Goal: Information Seeking & Learning: Learn about a topic

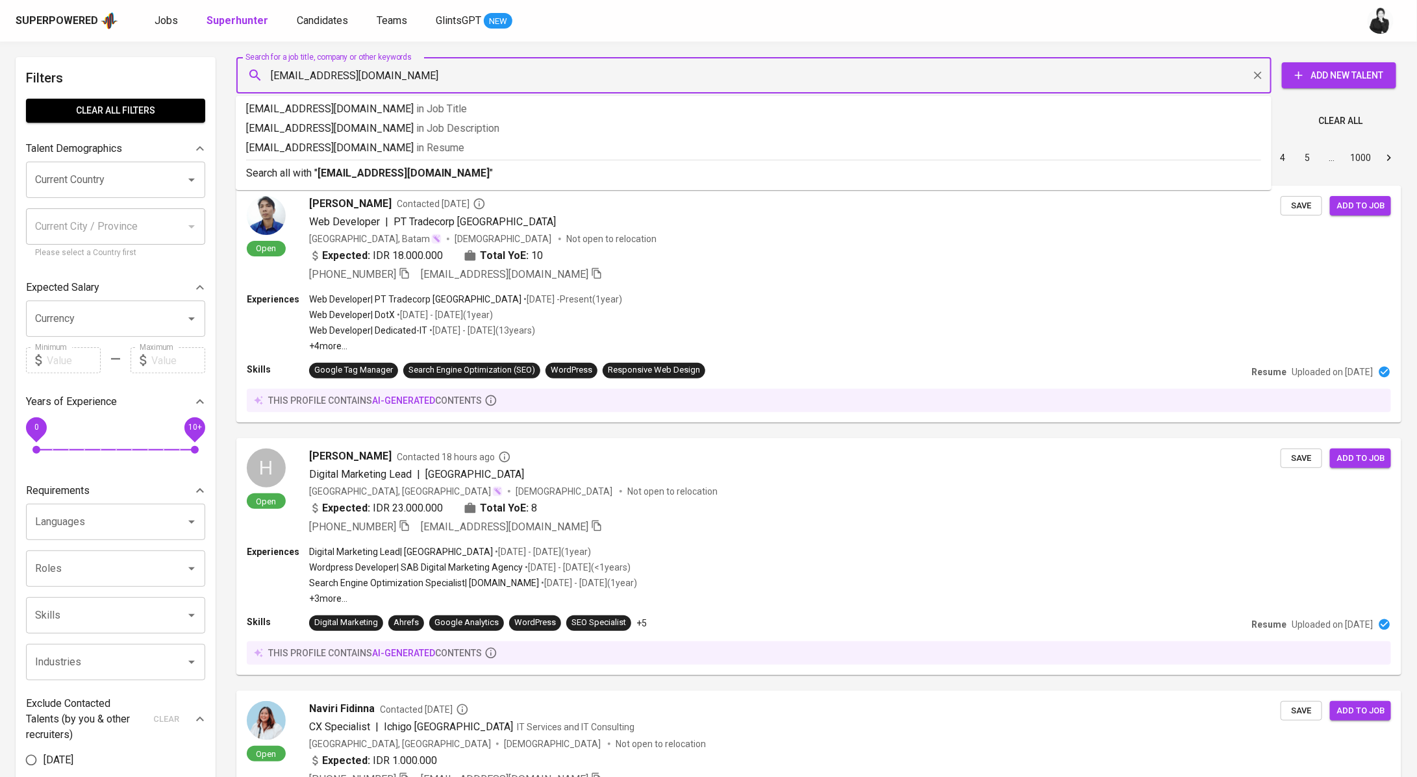
type input "[EMAIL_ADDRESS][DOMAIN_NAME]"
click at [400, 167] on b "[EMAIL_ADDRESS][DOMAIN_NAME]" at bounding box center [403, 173] width 172 height 12
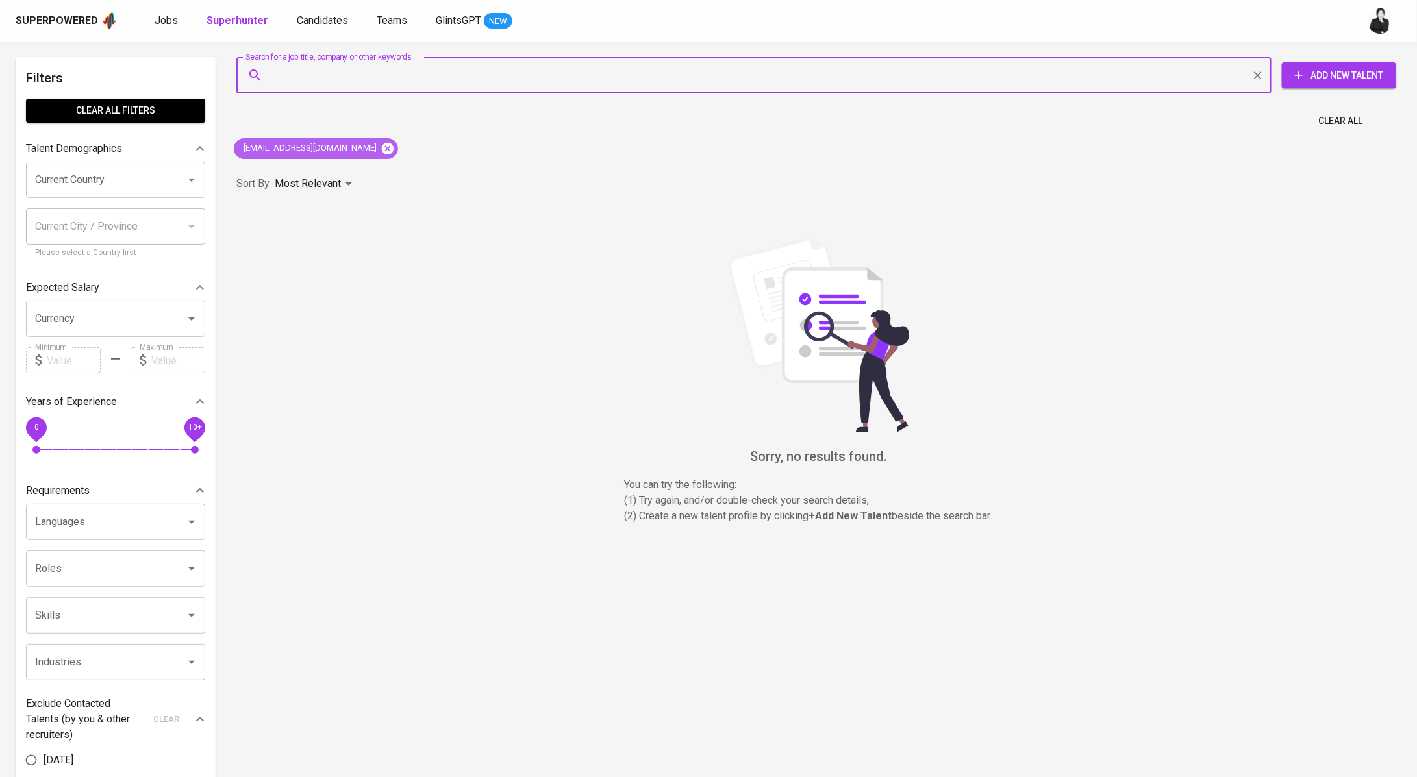
click at [382, 147] on icon at bounding box center [388, 148] width 12 height 12
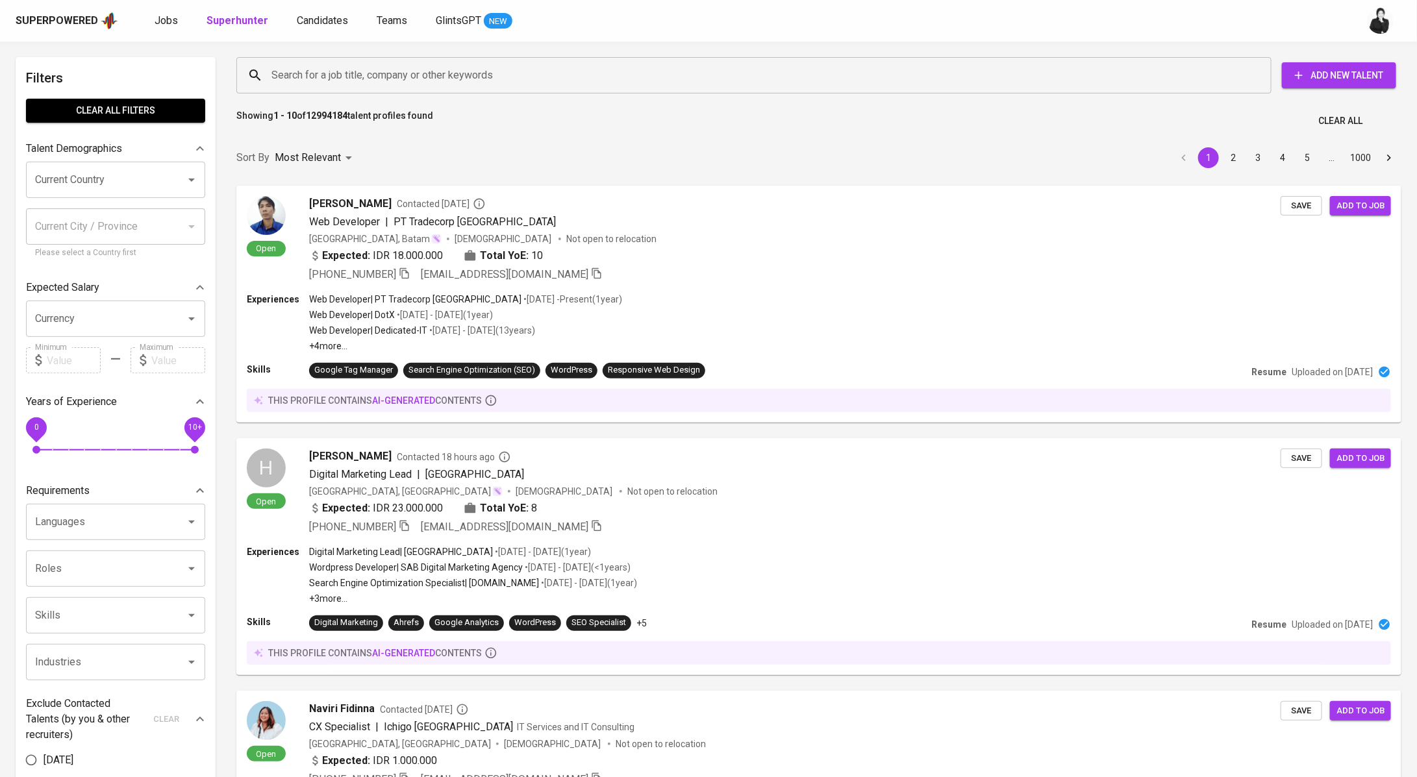
click at [475, 75] on input "Search for a job title, company or other keywords" at bounding box center [757, 75] width 978 height 25
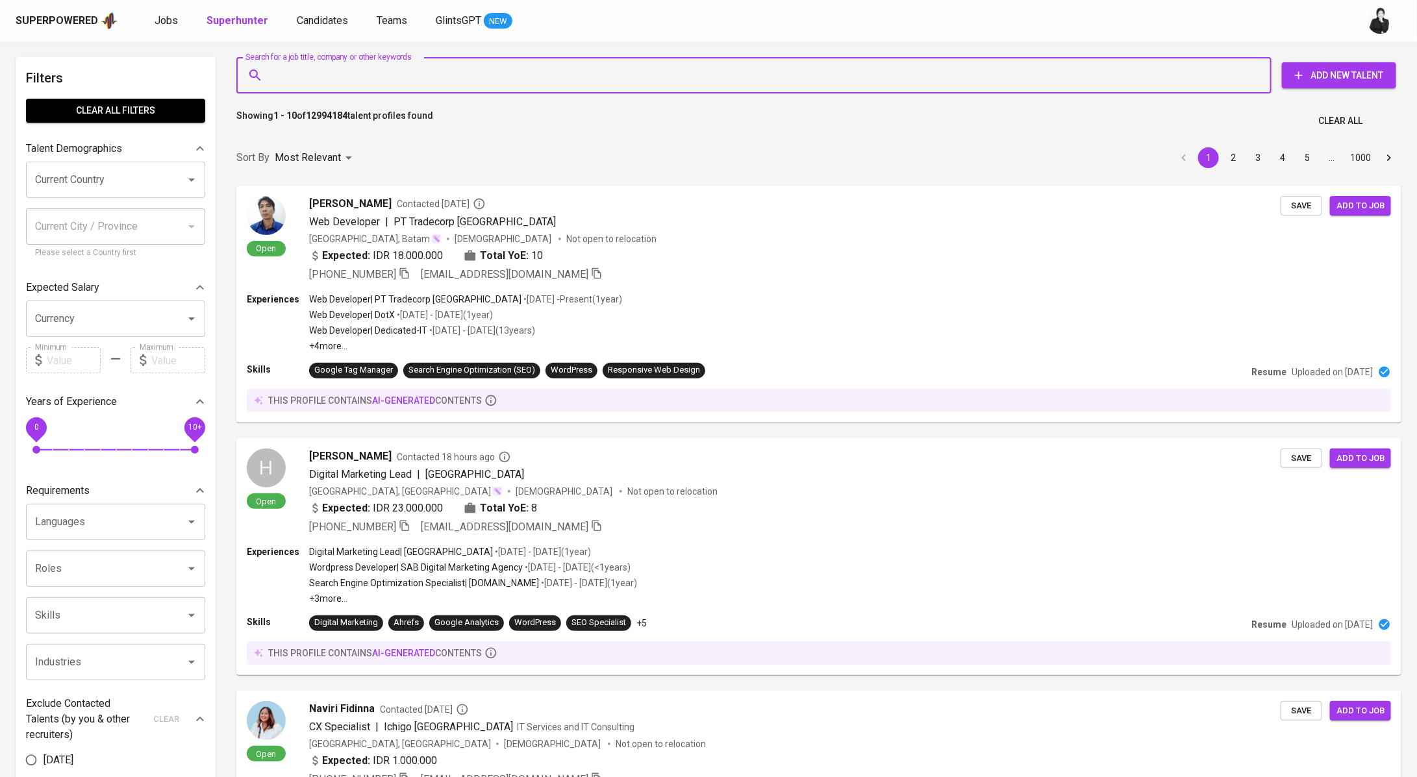
paste input "[EMAIL_ADDRESS][DOMAIN_NAME]"
type input "[EMAIL_ADDRESS][DOMAIN_NAME]"
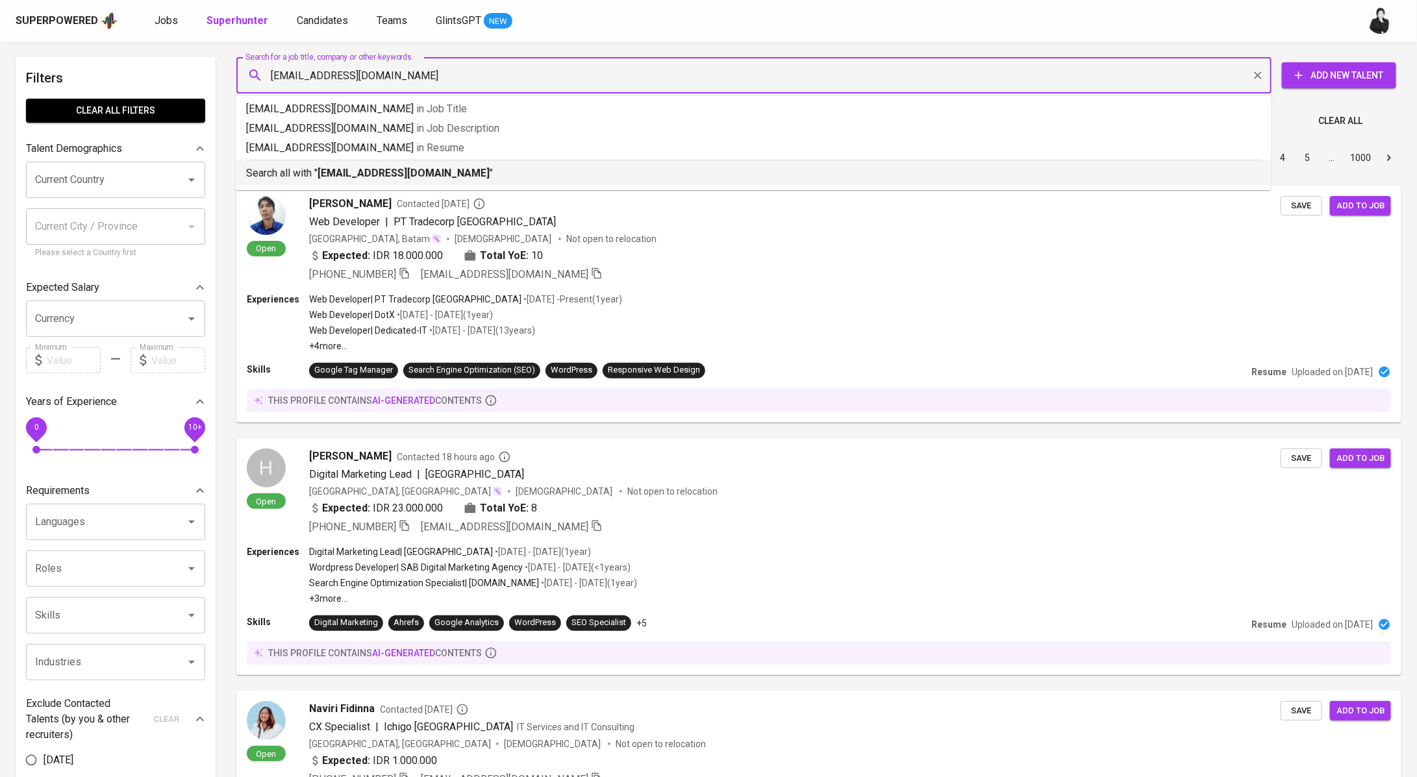
click at [415, 167] on b "[EMAIL_ADDRESS][DOMAIN_NAME]" at bounding box center [403, 173] width 172 height 12
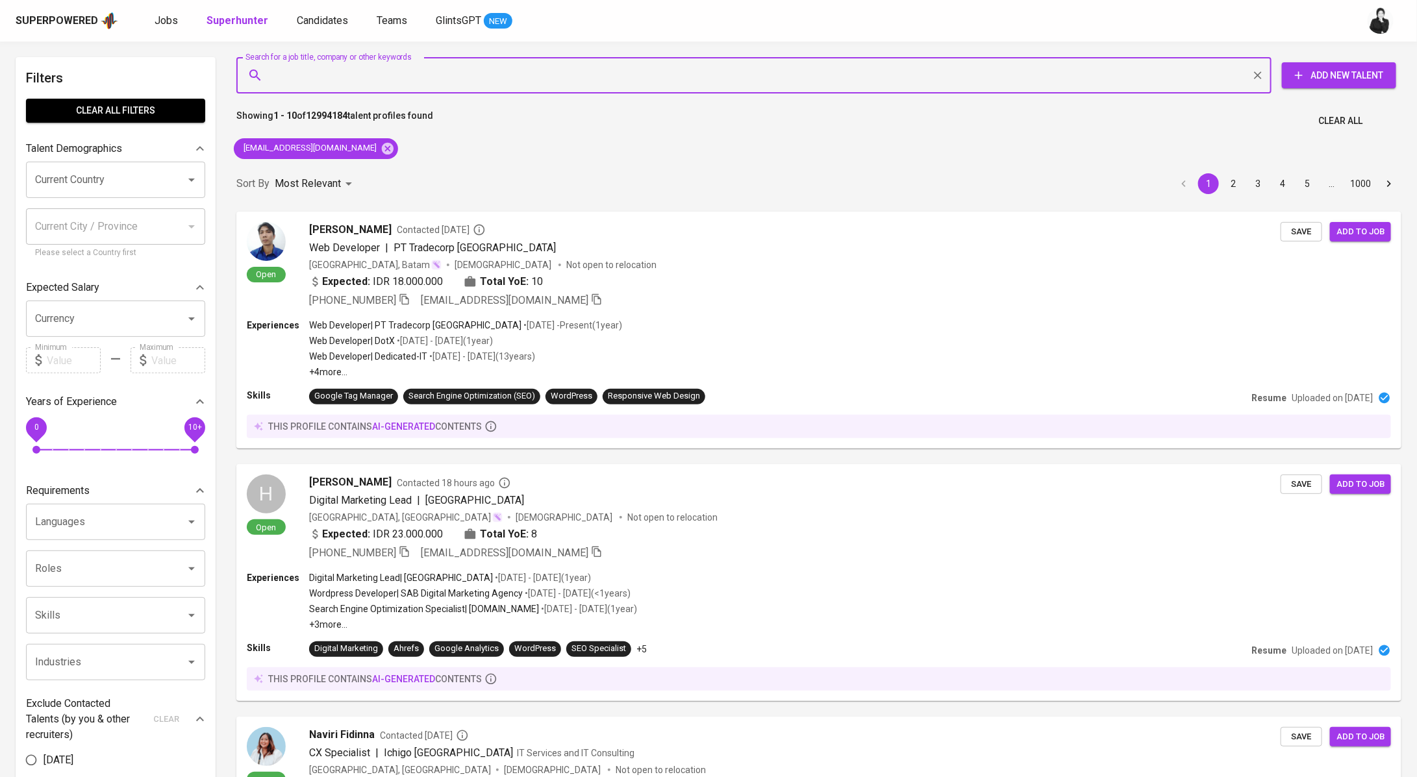
click at [415, 167] on div "Sort By Most Relevant MOST_RELEVANT 1 2 3 4 5 … 1000" at bounding box center [819, 184] width 1180 height 40
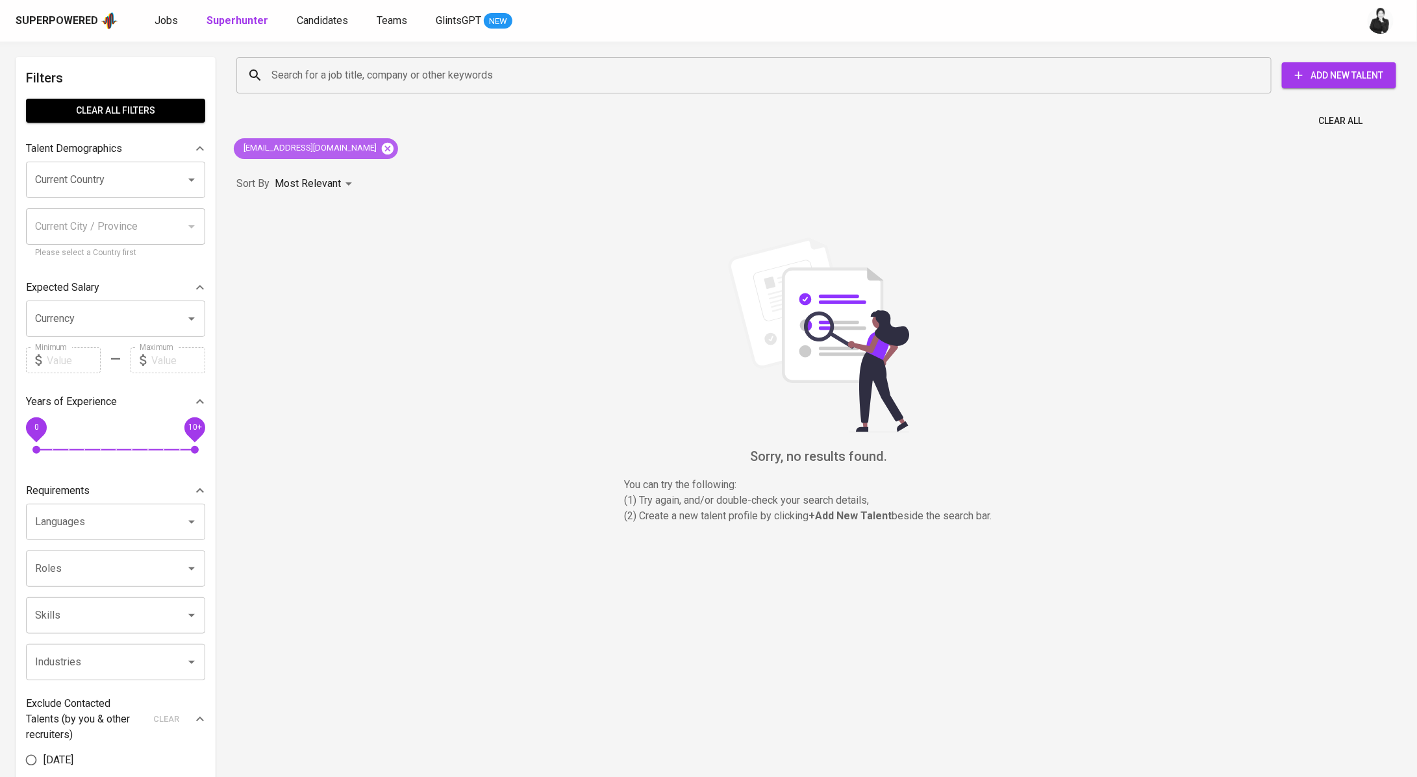
click at [382, 147] on icon at bounding box center [388, 148] width 12 height 12
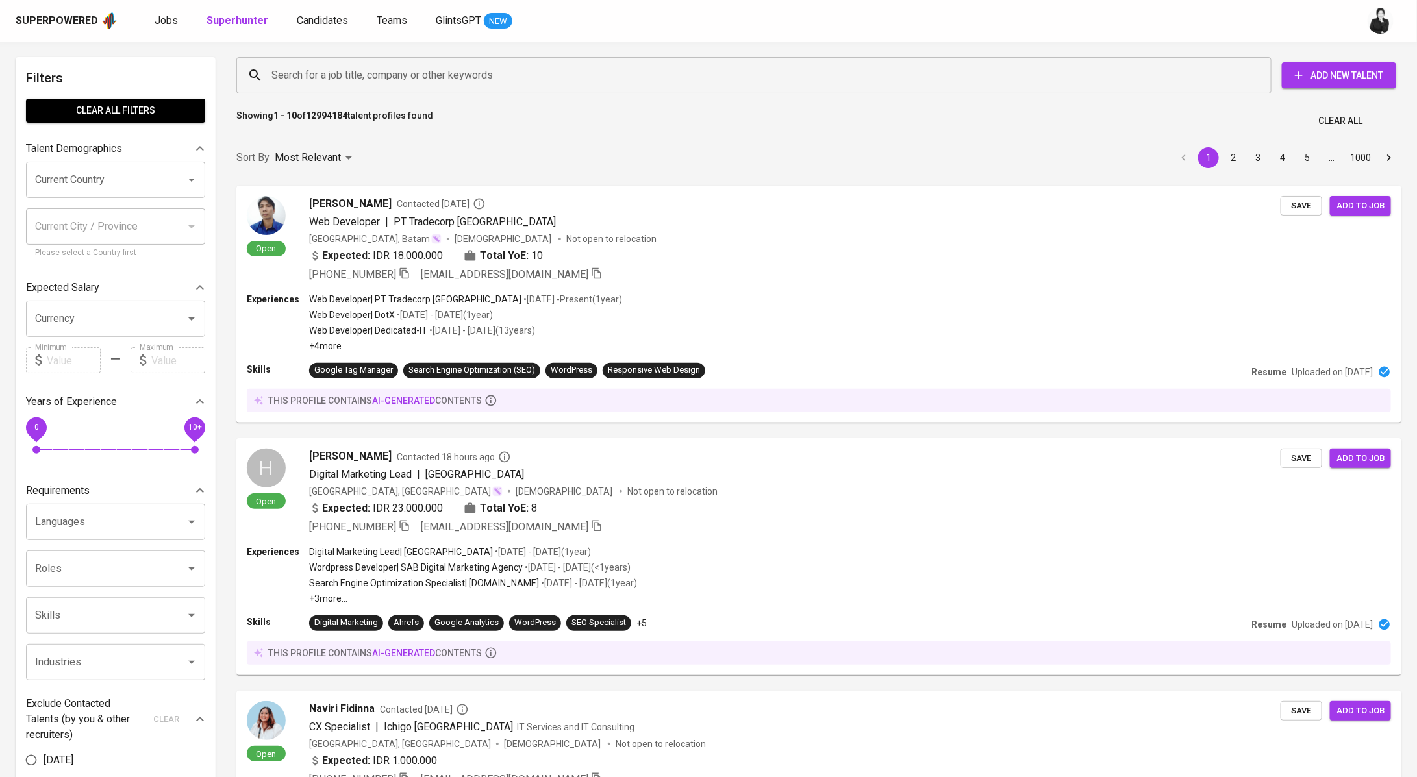
click at [336, 68] on input "Search for a job title, company or other keywords" at bounding box center [757, 75] width 978 height 25
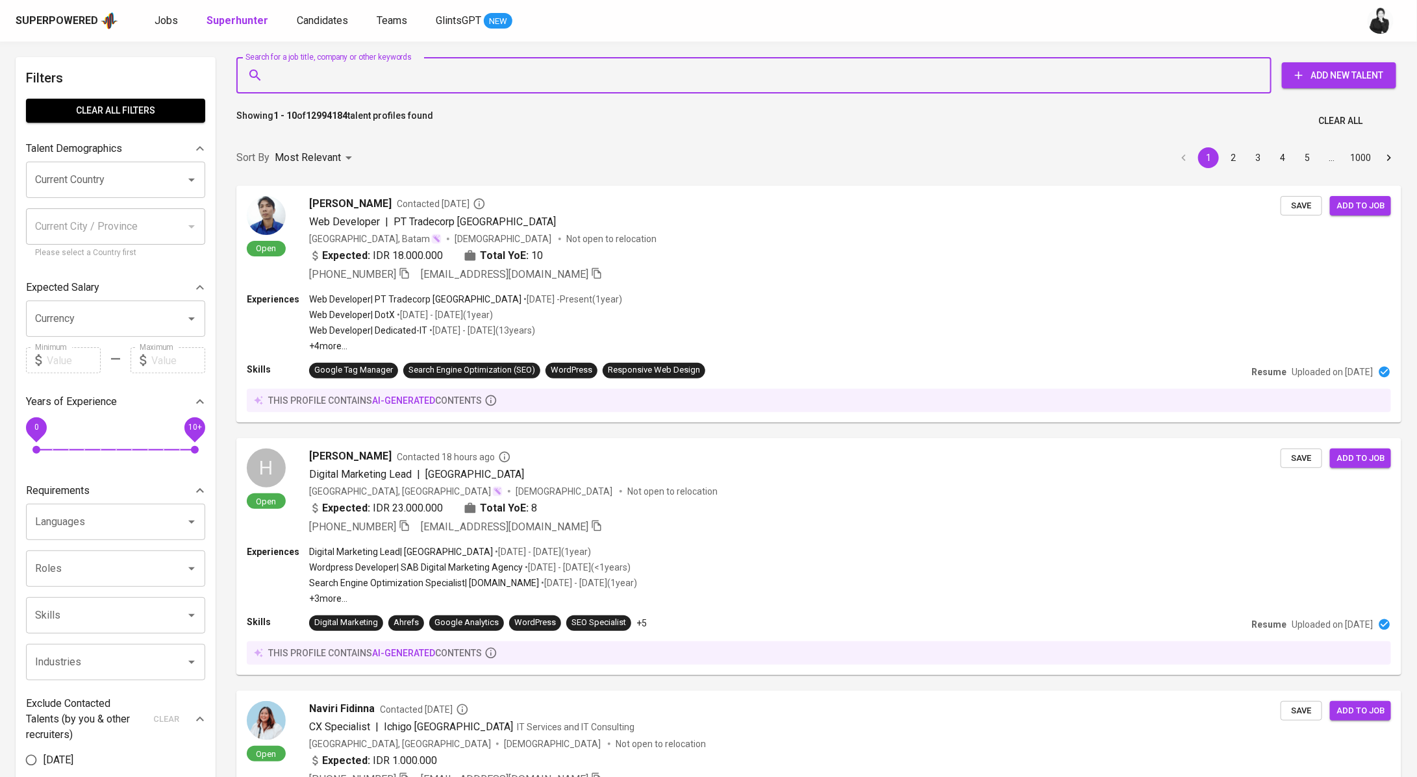
paste input "[EMAIL_ADDRESS][DOMAIN_NAME]"
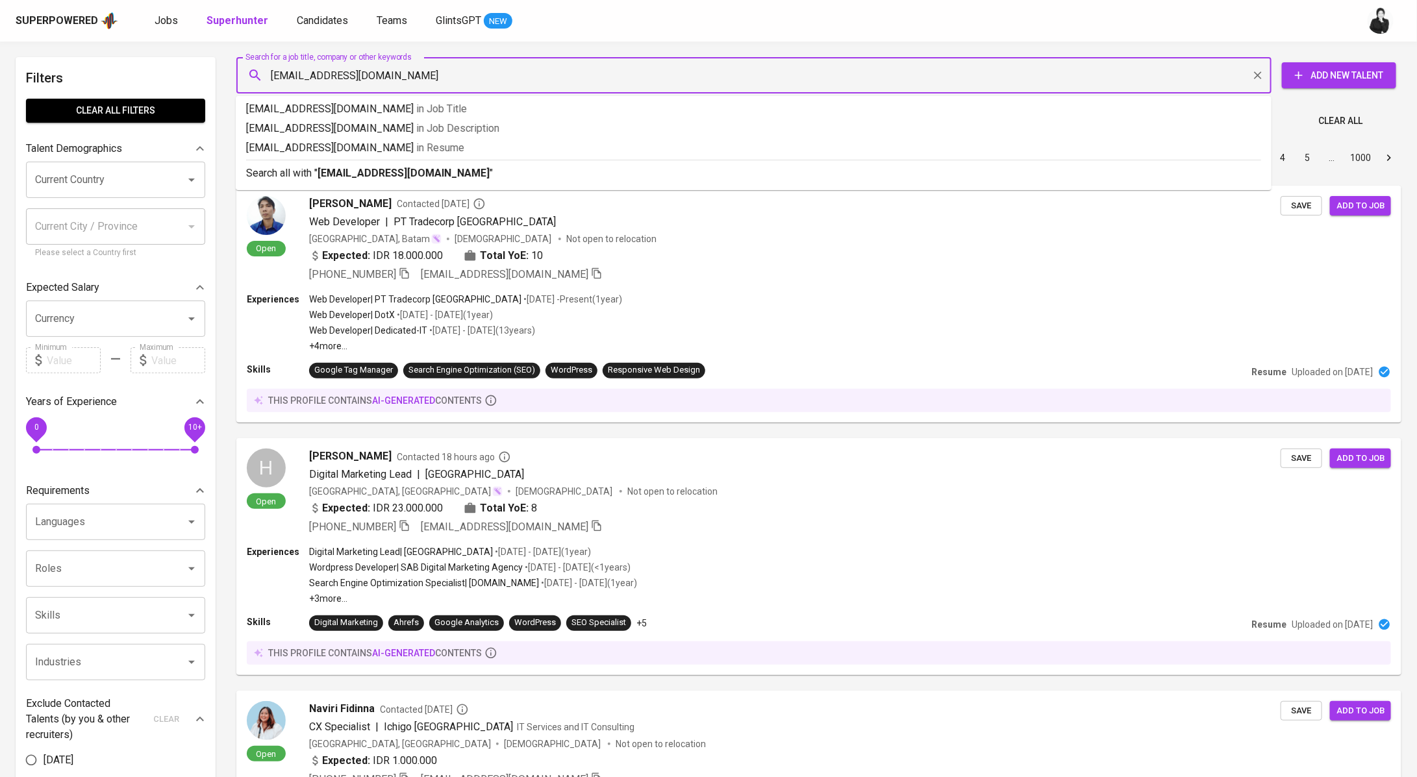
drag, startPoint x: 388, startPoint y: 79, endPoint x: 215, endPoint y: 81, distance: 173.4
paste input "siapaboleh5"
type input "[EMAIL_ADDRESS][DOMAIN_NAME]"
click at [405, 166] on p "Search all with " [EMAIL_ADDRESS][DOMAIN_NAME] "" at bounding box center [753, 174] width 1015 height 16
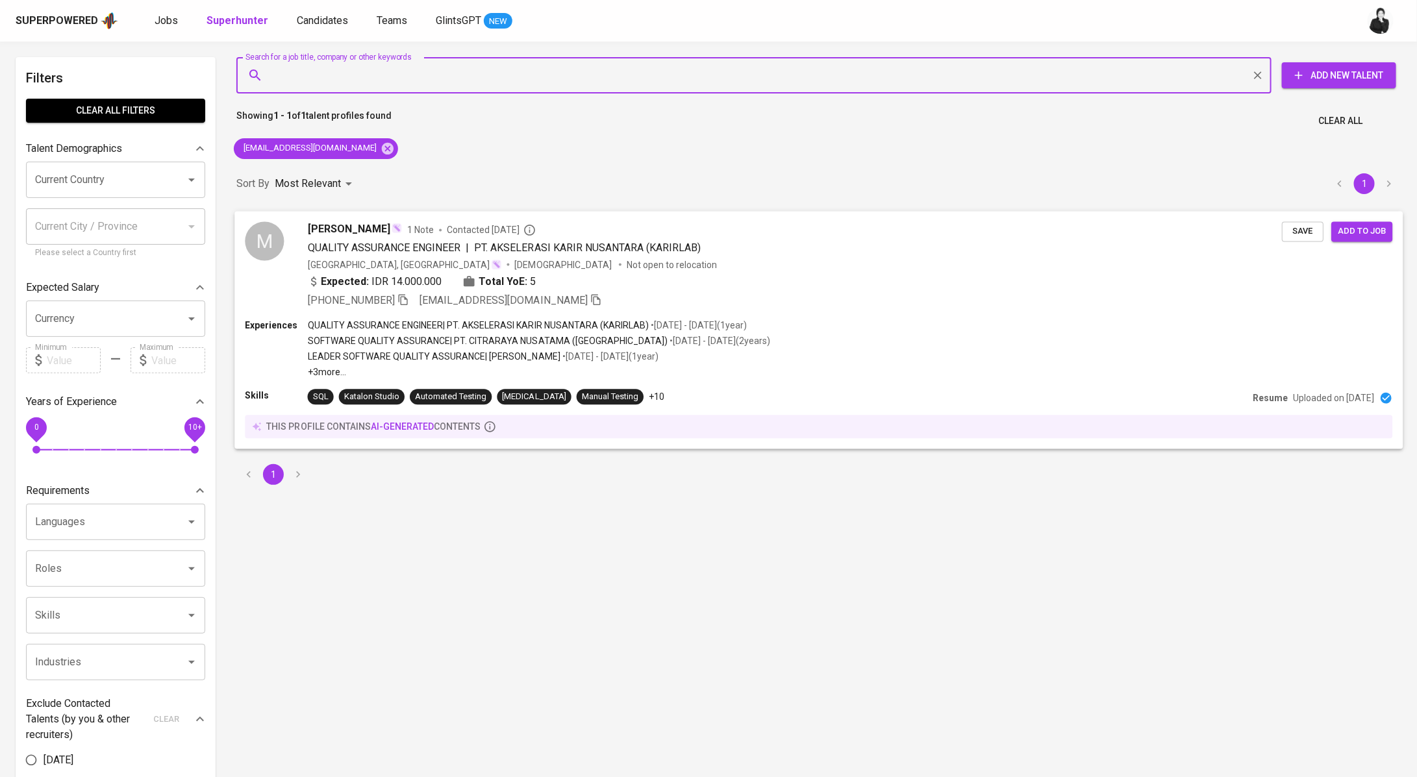
click at [367, 224] on span "[PERSON_NAME]" at bounding box center [349, 229] width 82 height 16
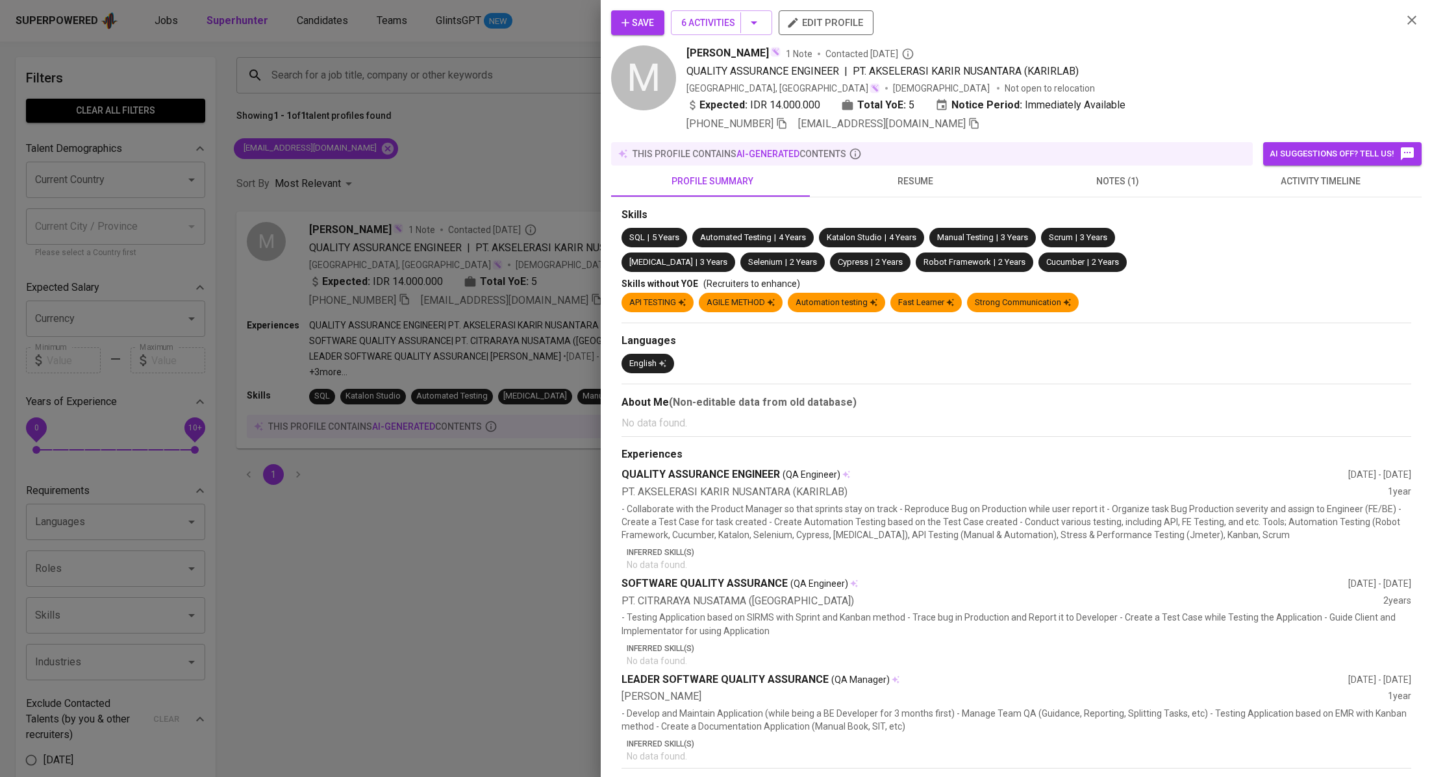
click at [1322, 188] on span "activity timeline" at bounding box center [1319, 181] width 187 height 16
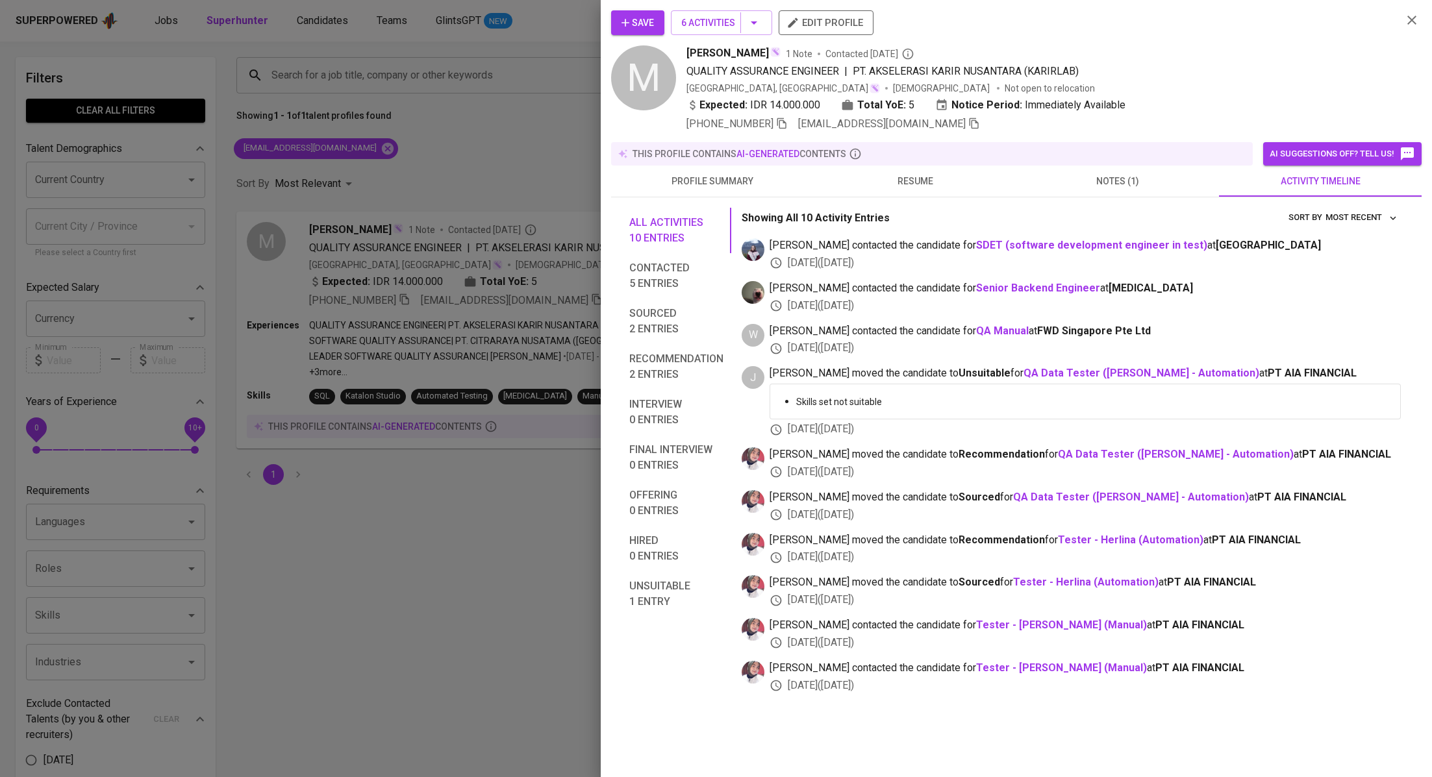
click at [939, 179] on span "resume" at bounding box center [914, 181] width 187 height 16
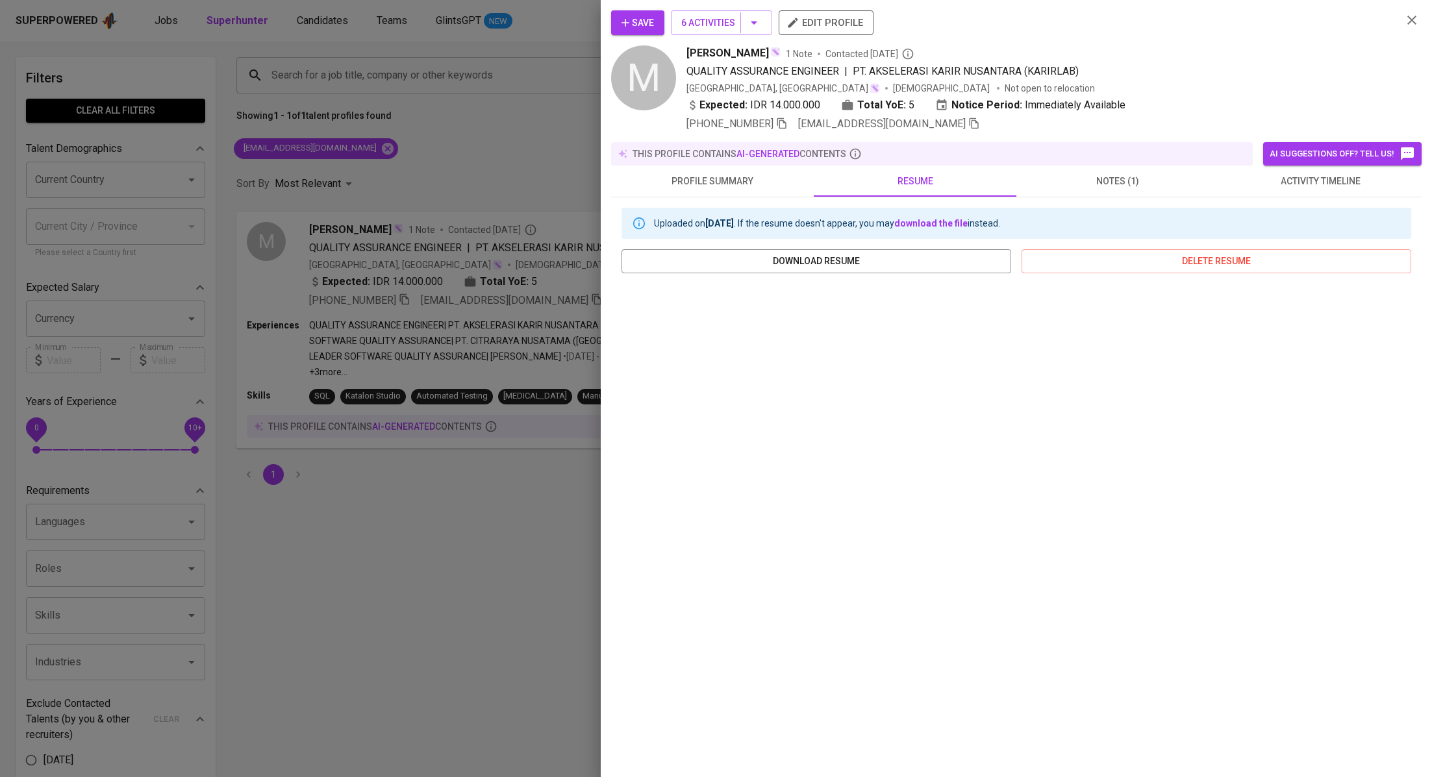
click at [639, 21] on span "Save" at bounding box center [637, 23] width 32 height 16
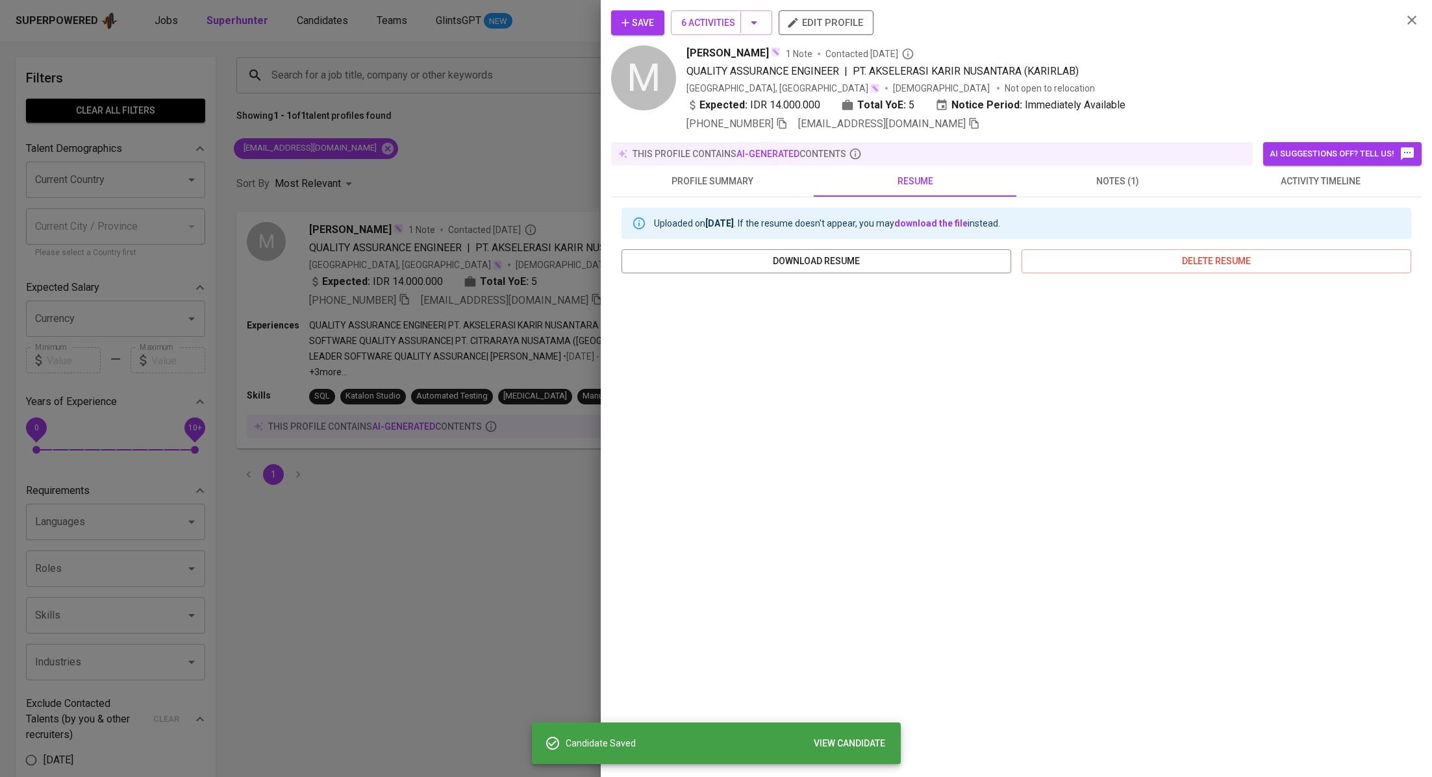
drag, startPoint x: 410, startPoint y: 543, endPoint x: 399, endPoint y: 416, distance: 127.7
click at [411, 540] on div at bounding box center [716, 388] width 1432 height 777
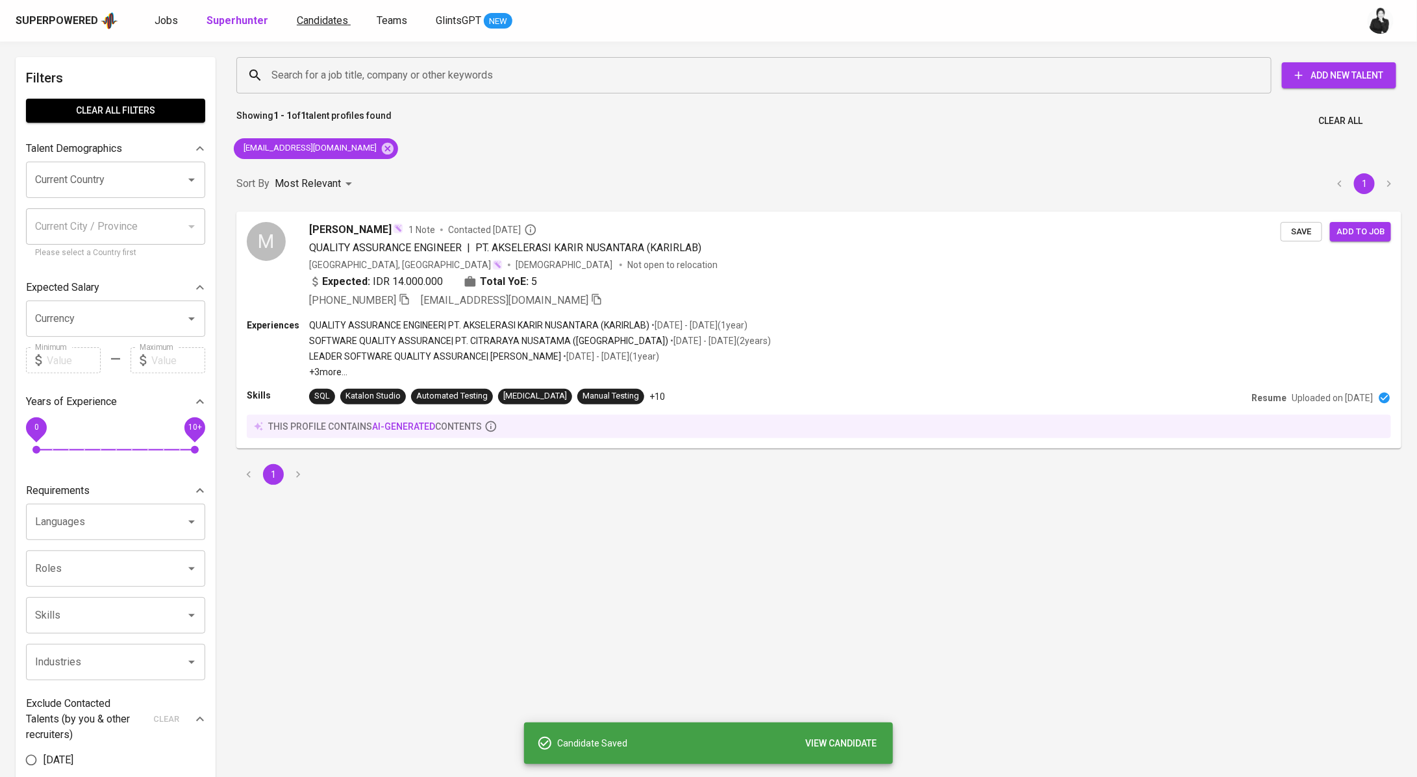
click at [314, 24] on span "Candidates" at bounding box center [322, 20] width 51 height 12
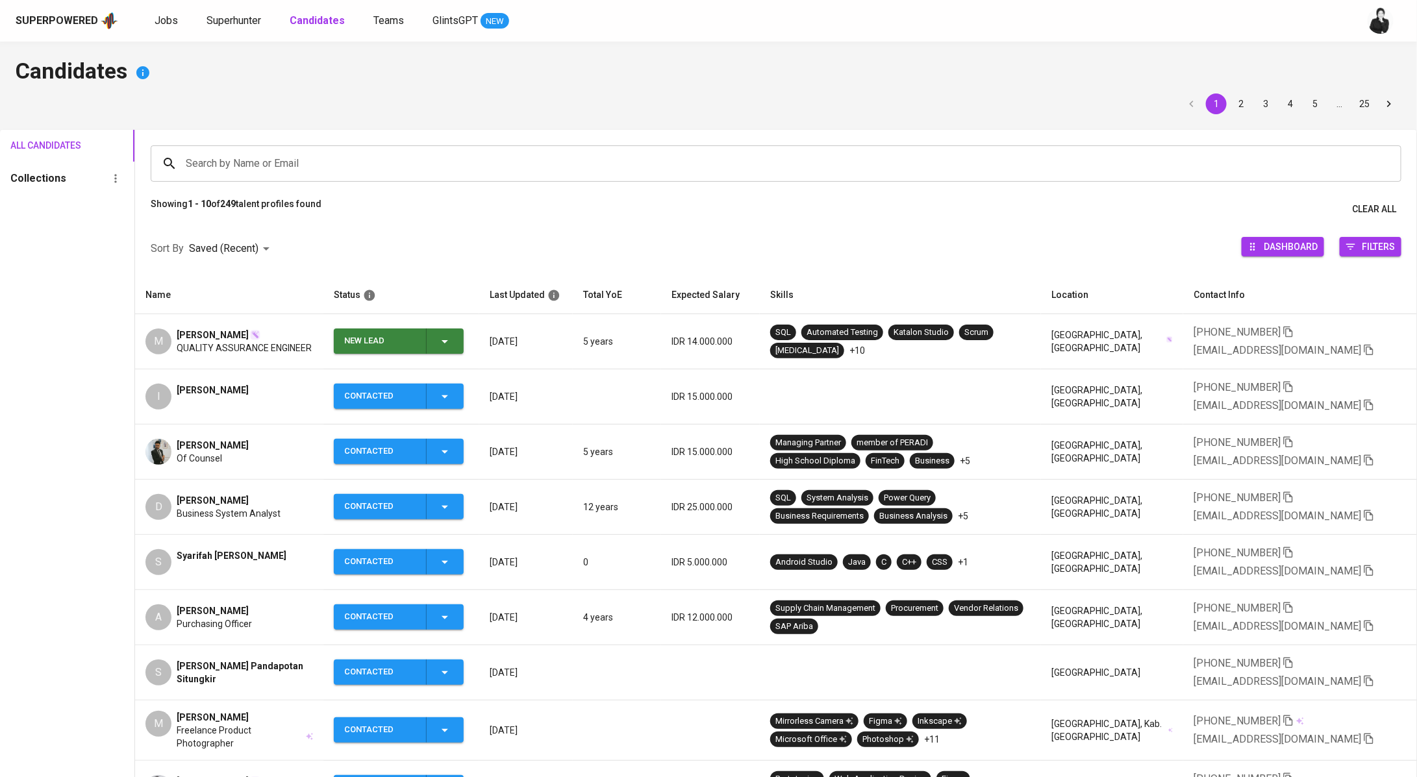
click at [250, 556] on span "Syarifah [PERSON_NAME]" at bounding box center [232, 555] width 110 height 13
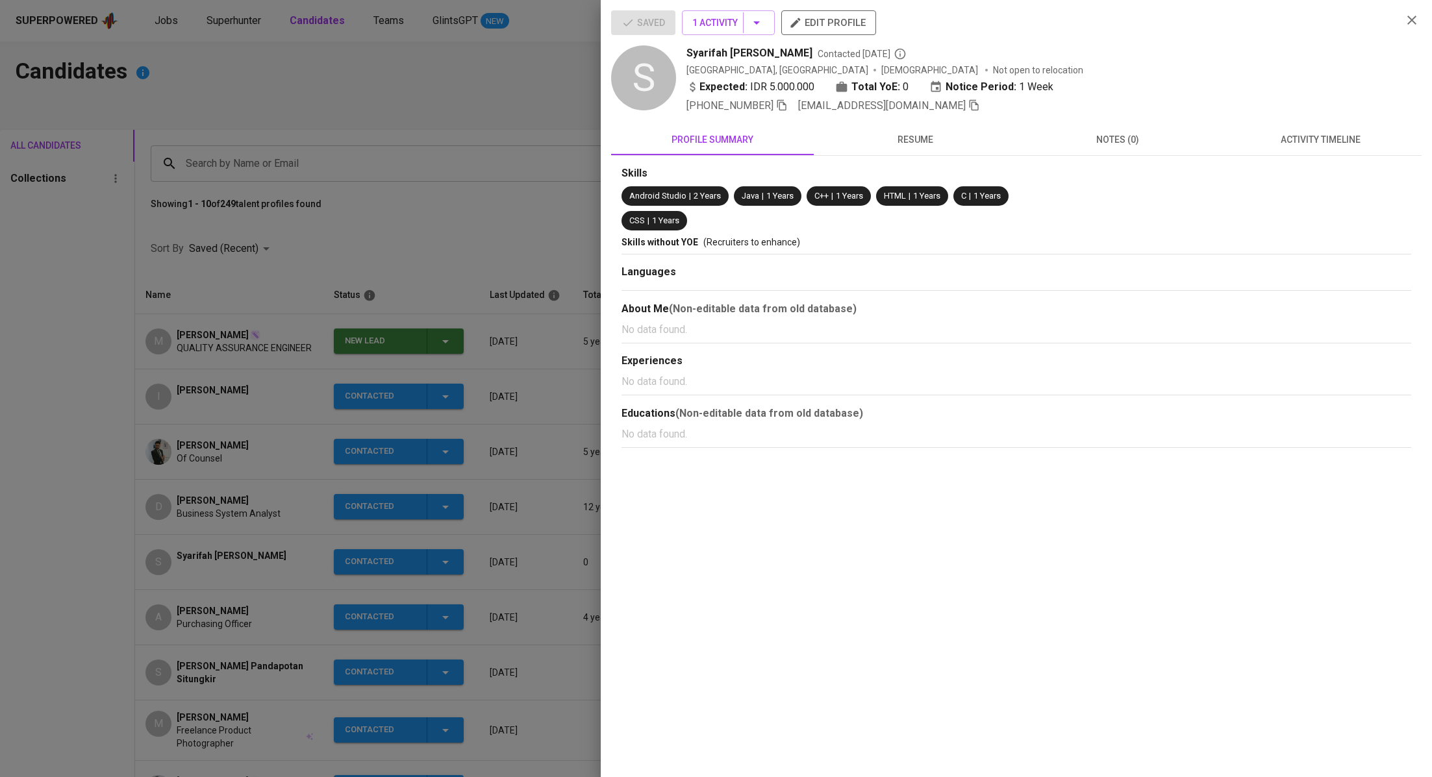
click at [1335, 145] on span "activity timeline" at bounding box center [1319, 140] width 187 height 16
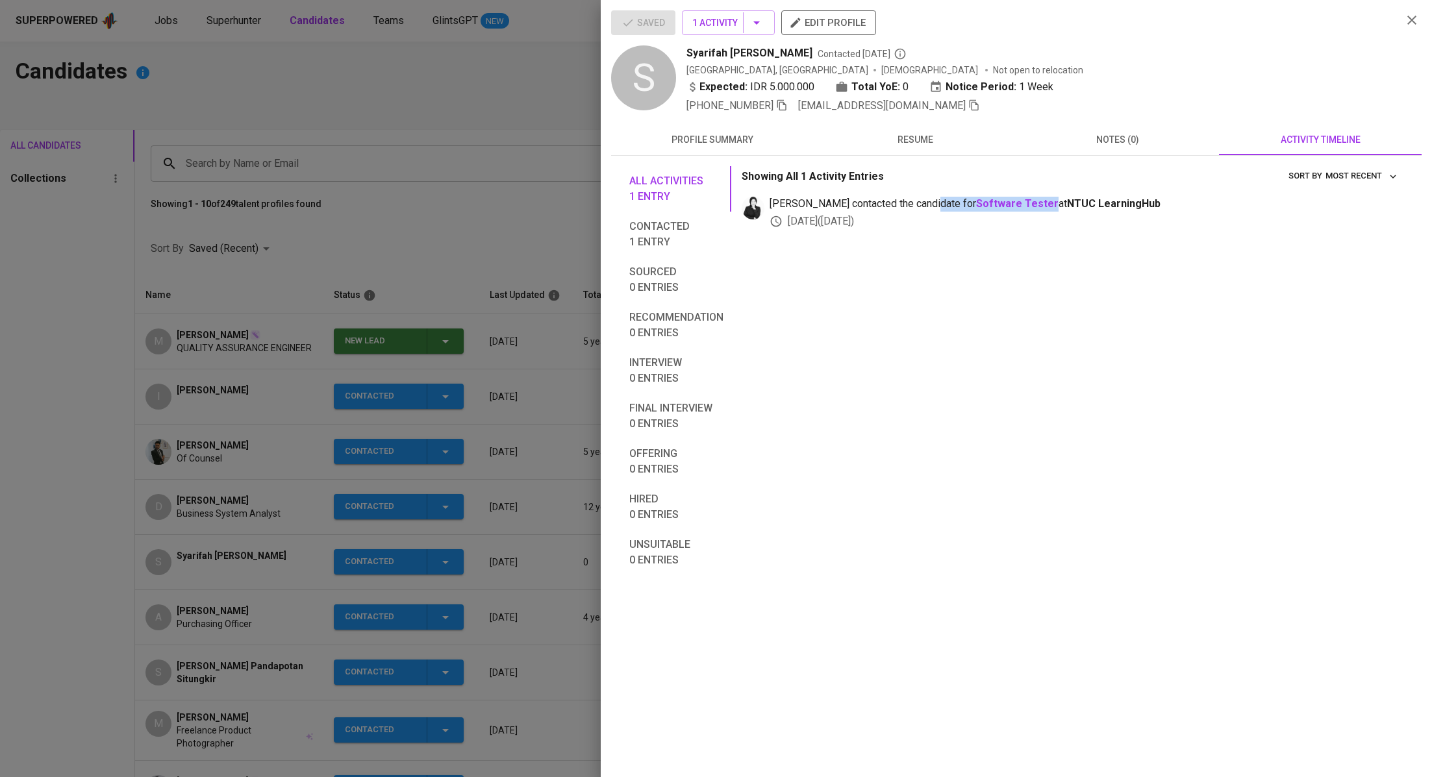
drag, startPoint x: 930, startPoint y: 202, endPoint x: 1008, endPoint y: 209, distance: 78.9
click at [1008, 209] on span "[PERSON_NAME] contacted the candidate for Software Tester at NTUC LearningHub" at bounding box center [1084, 204] width 631 height 15
copy span "Software Tester"
click at [510, 231] on div at bounding box center [716, 388] width 1432 height 777
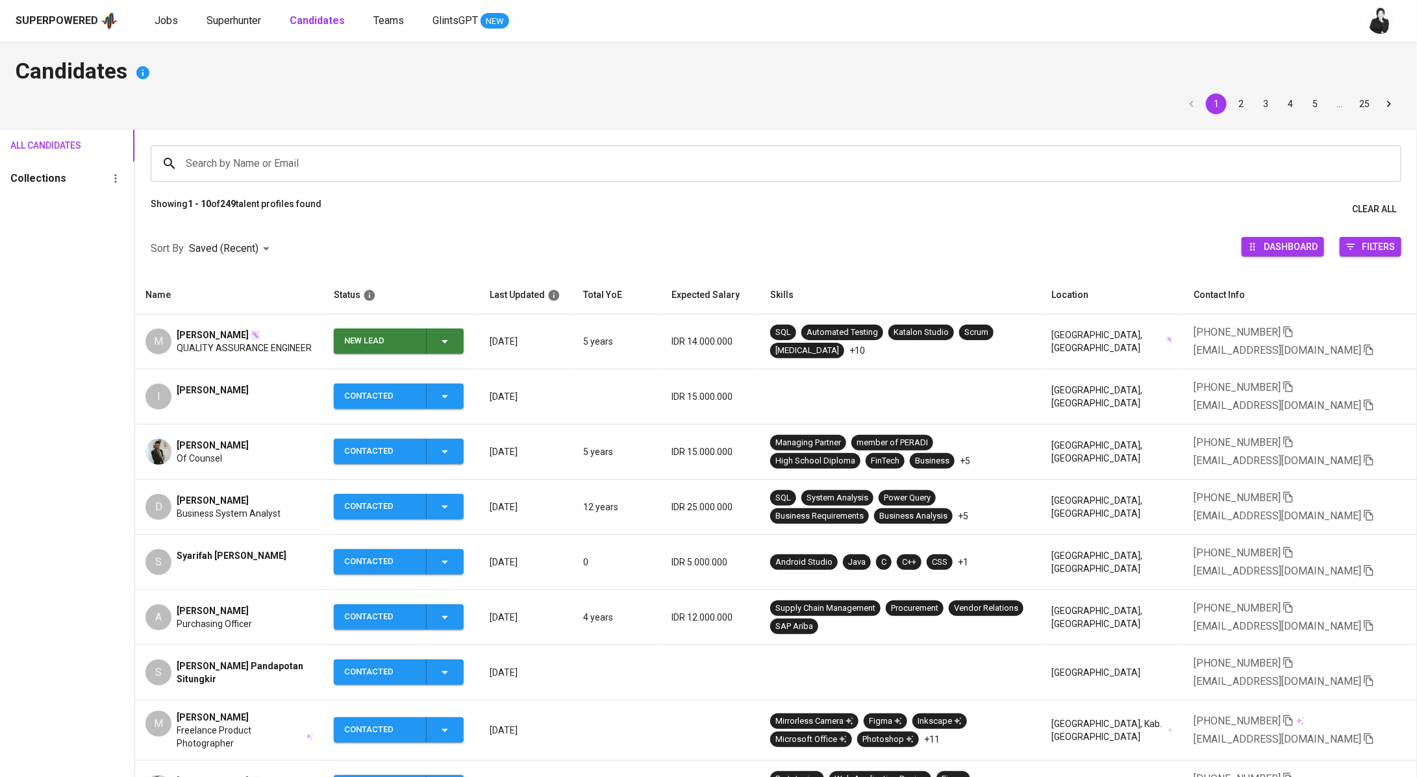
click at [463, 336] on button "New Lead" at bounding box center [399, 341] width 130 height 25
click at [371, 401] on li "Contacted" at bounding box center [399, 398] width 130 height 23
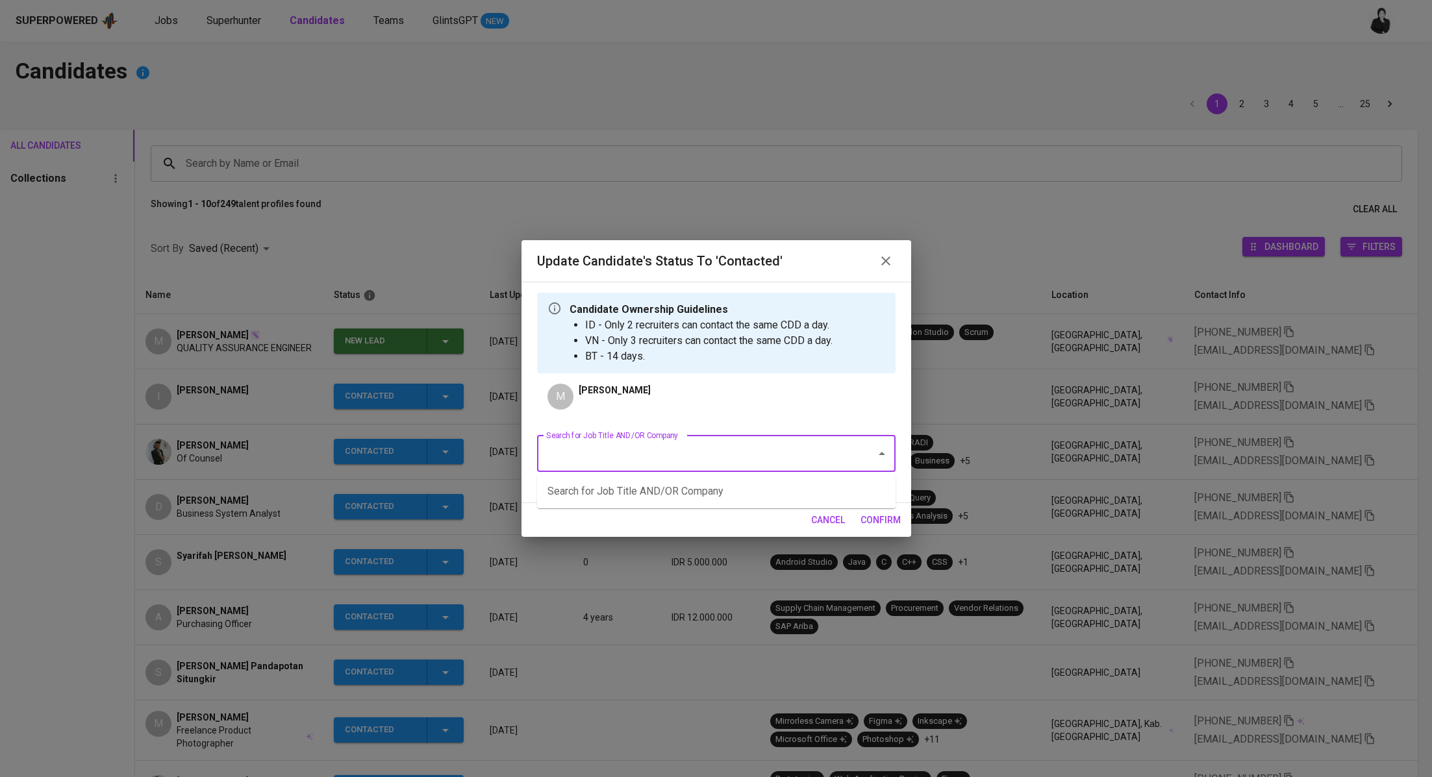
click at [693, 454] on input "Search for Job Title AND/OR Company" at bounding box center [698, 453] width 310 height 25
paste input "Software Tester"
click at [719, 512] on li "Software Tester (NTUC LearningHub)" at bounding box center [716, 514] width 358 height 23
type input "Software Tester"
click at [870, 514] on span "confirm" at bounding box center [880, 520] width 40 height 16
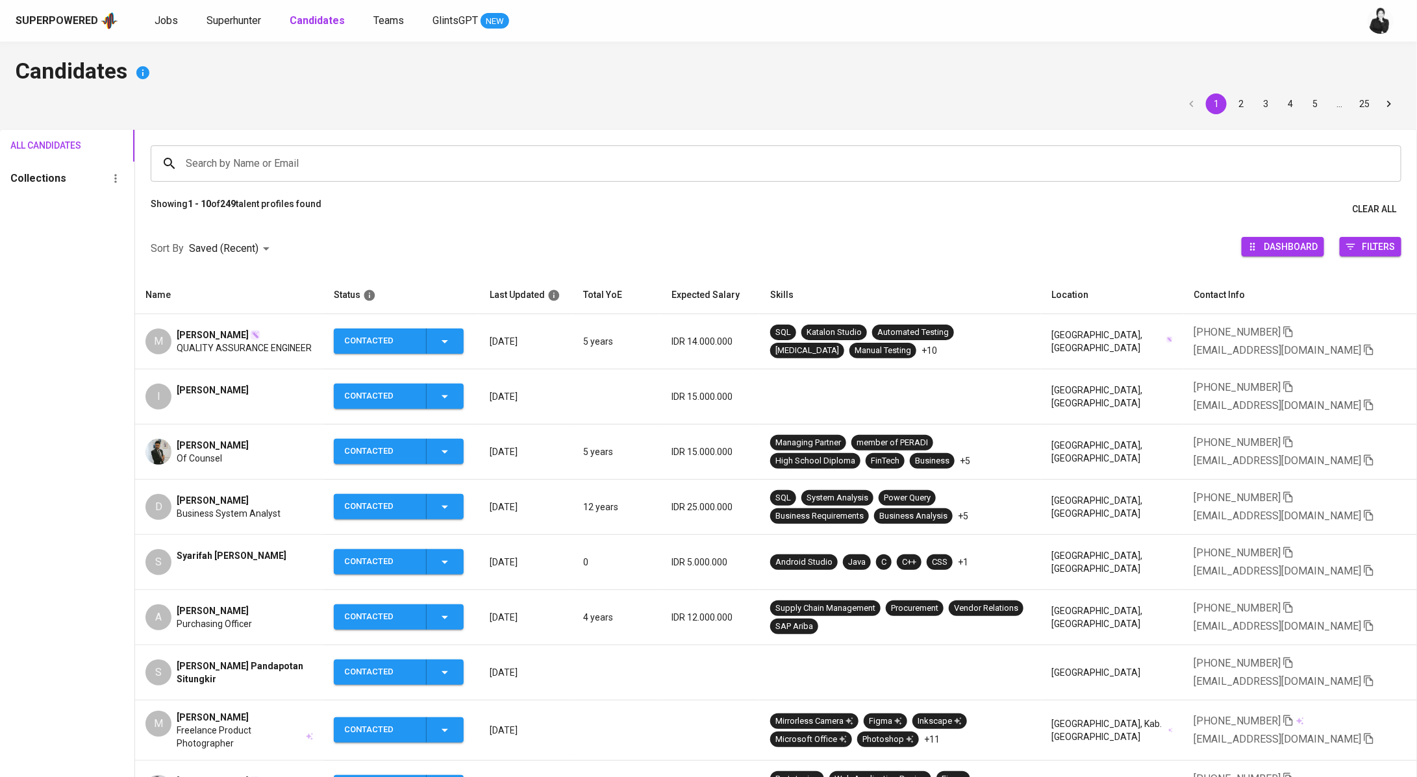
click at [271, 393] on div "I [PERSON_NAME]" at bounding box center [228, 397] width 167 height 26
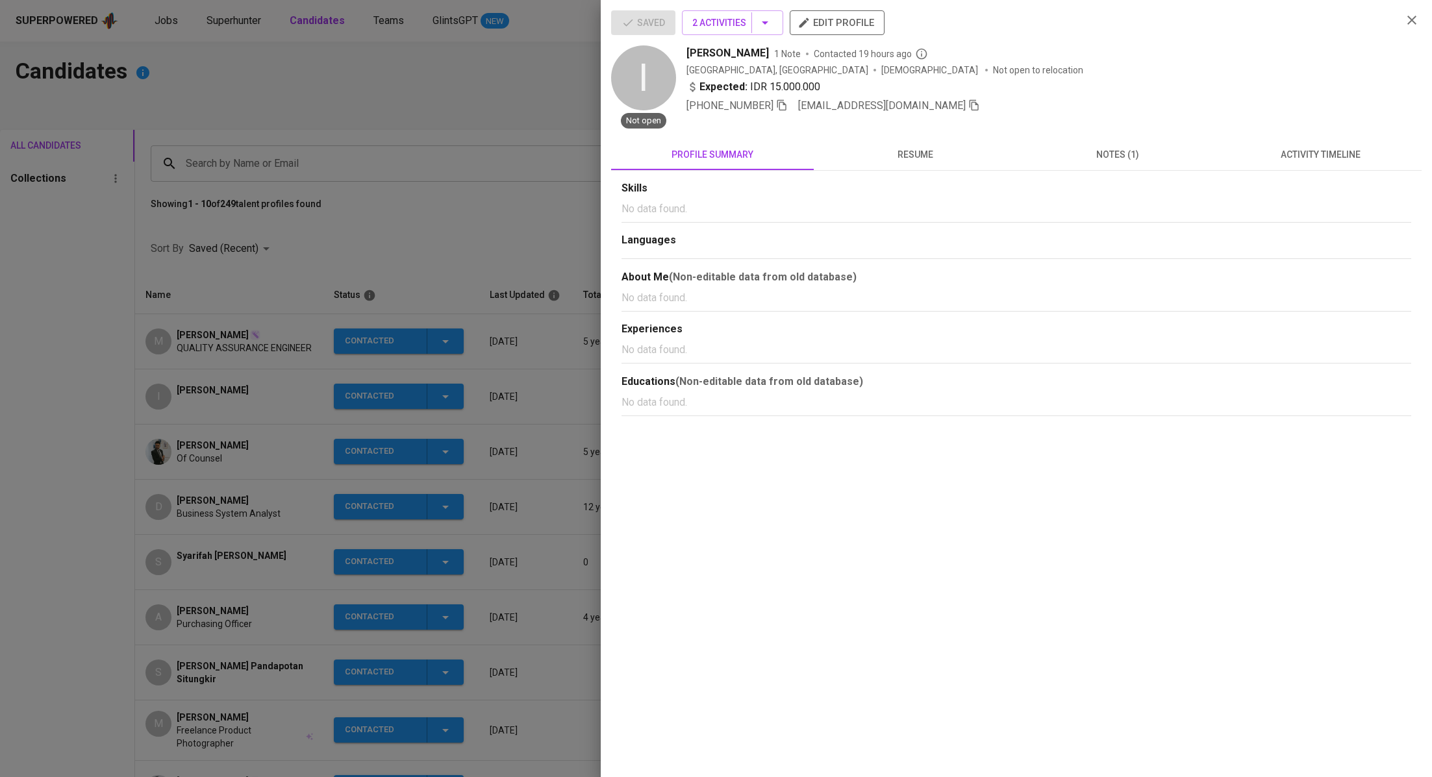
click at [1416, 20] on icon "button" at bounding box center [1412, 20] width 16 height 16
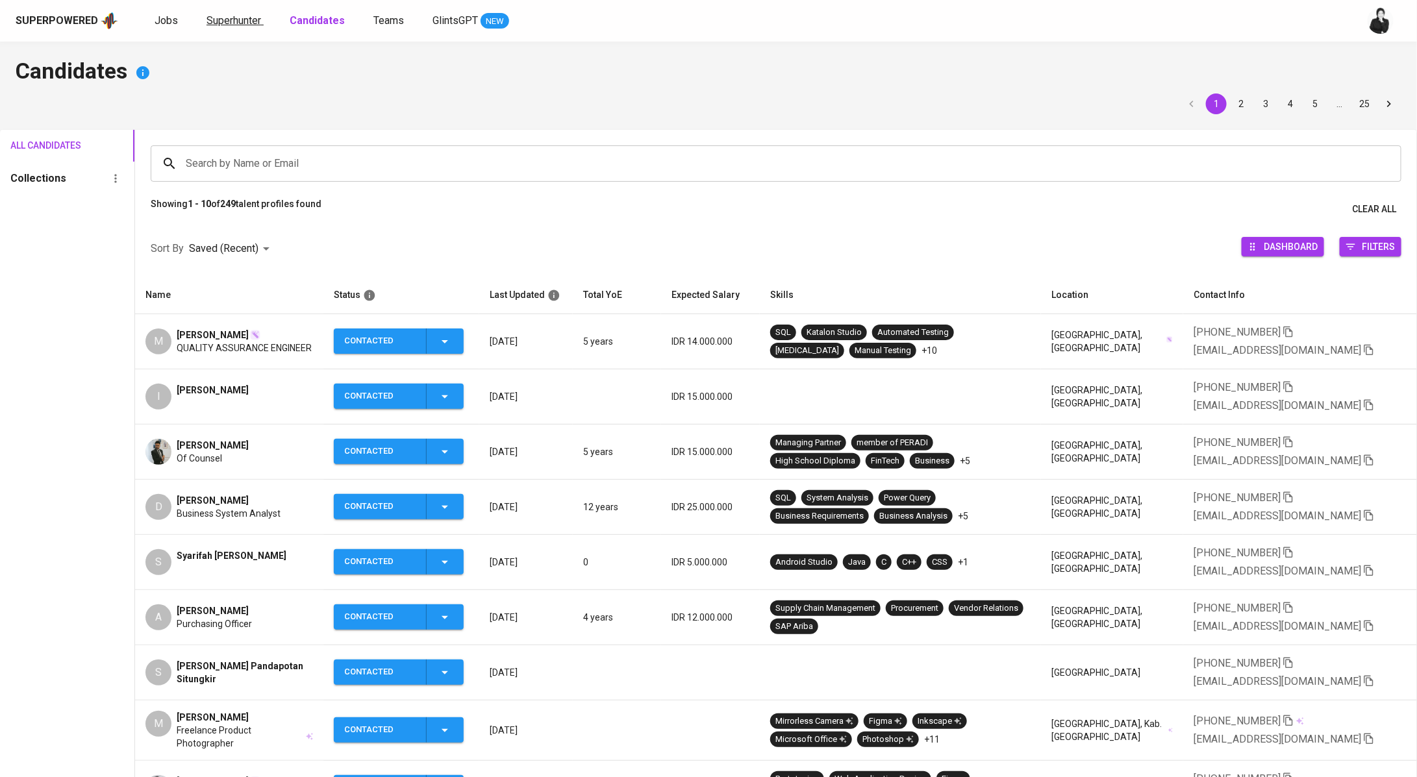
click at [242, 25] on span "Superhunter" at bounding box center [233, 20] width 55 height 12
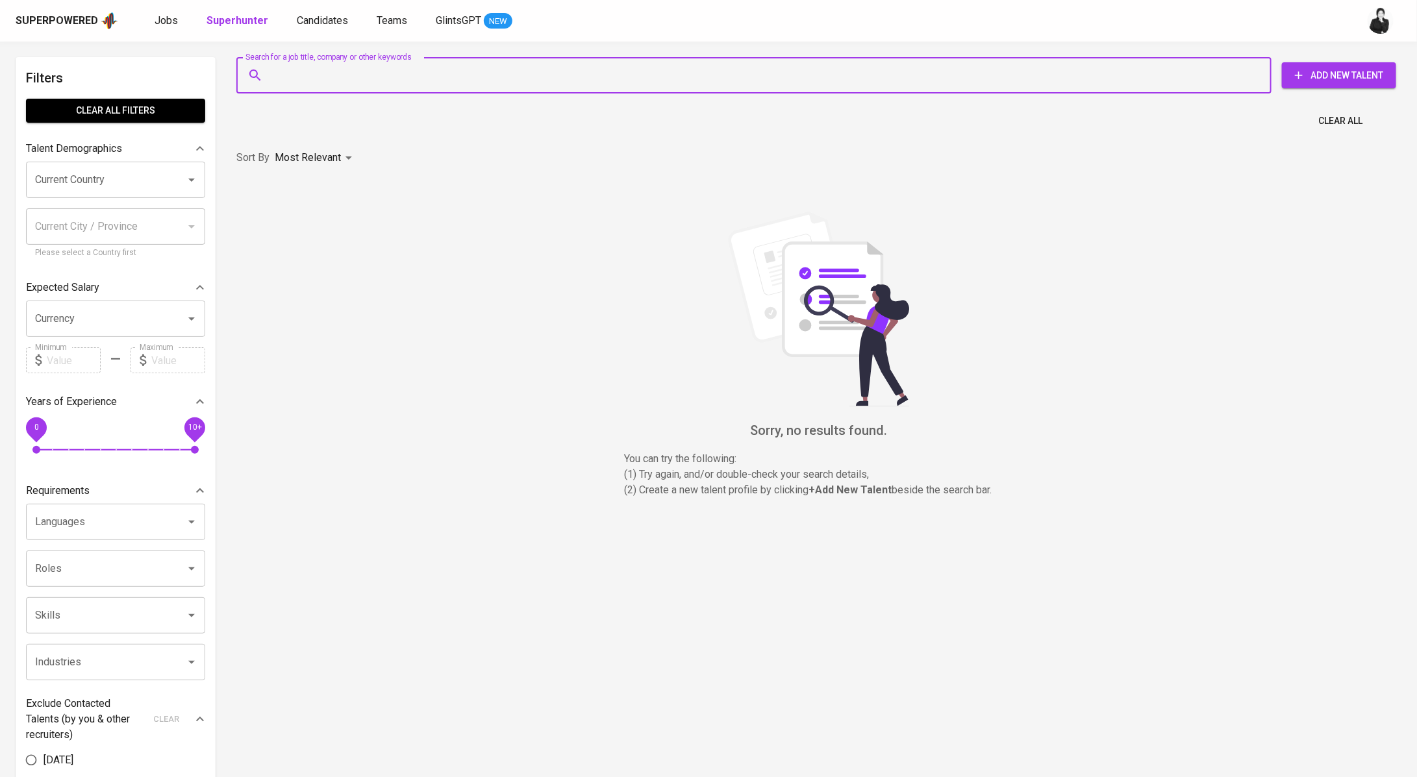
click at [382, 81] on input "Search for a job title, company or other keywords" at bounding box center [757, 75] width 978 height 25
paste input "[EMAIL_ADDRESS][DOMAIN_NAME]"
type input "[EMAIL_ADDRESS][DOMAIN_NAME]"
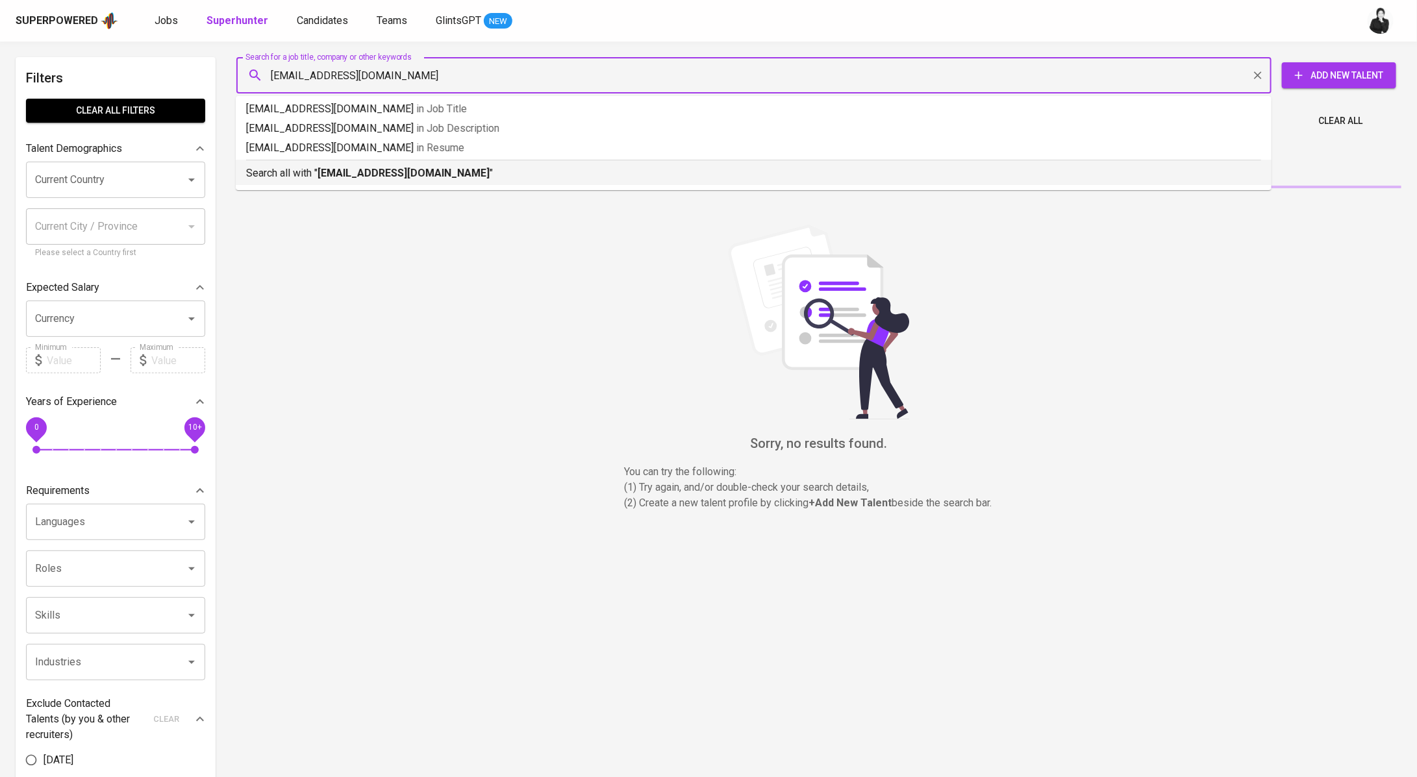
click at [391, 181] on li "Search all with " [EMAIL_ADDRESS][DOMAIN_NAME] "" at bounding box center [753, 172] width 1035 height 25
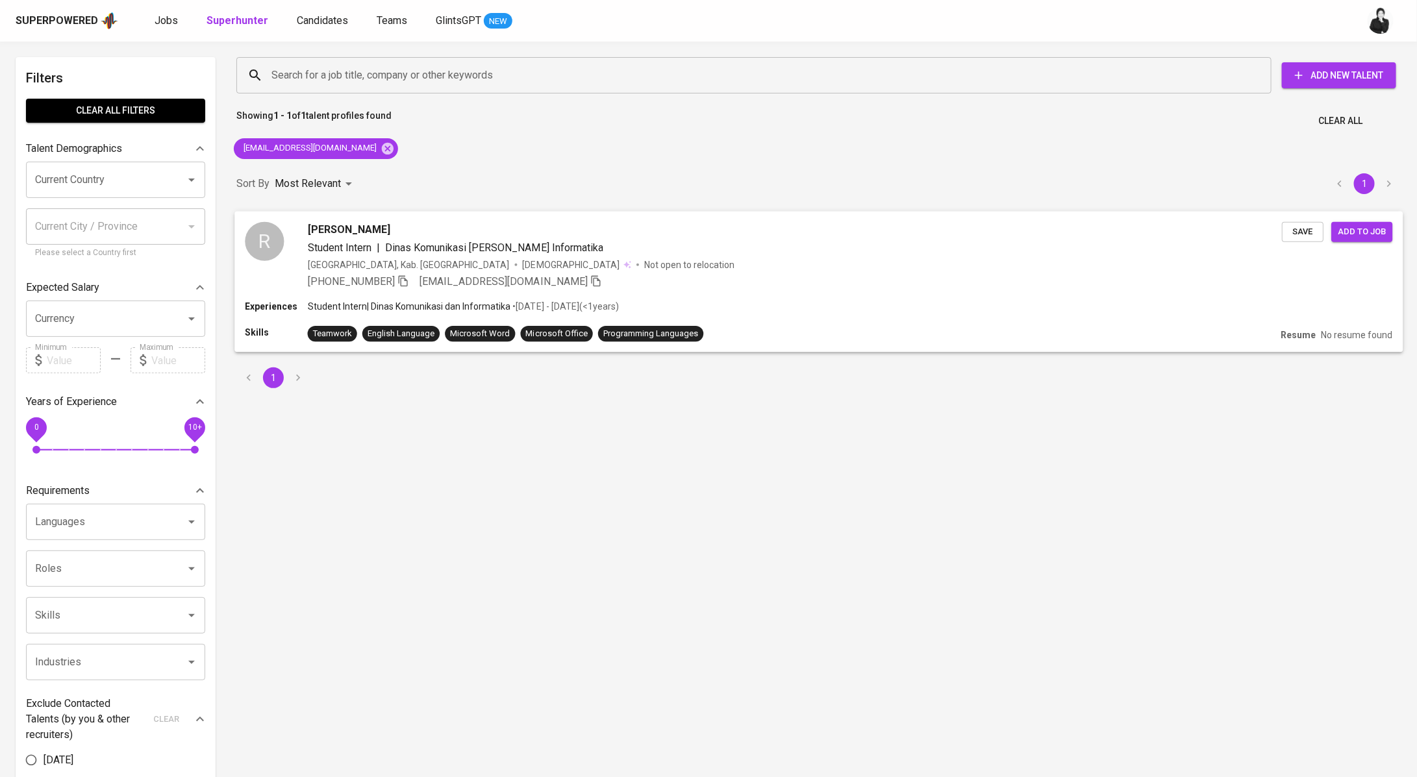
click at [356, 227] on span "[PERSON_NAME]" at bounding box center [349, 229] width 82 height 16
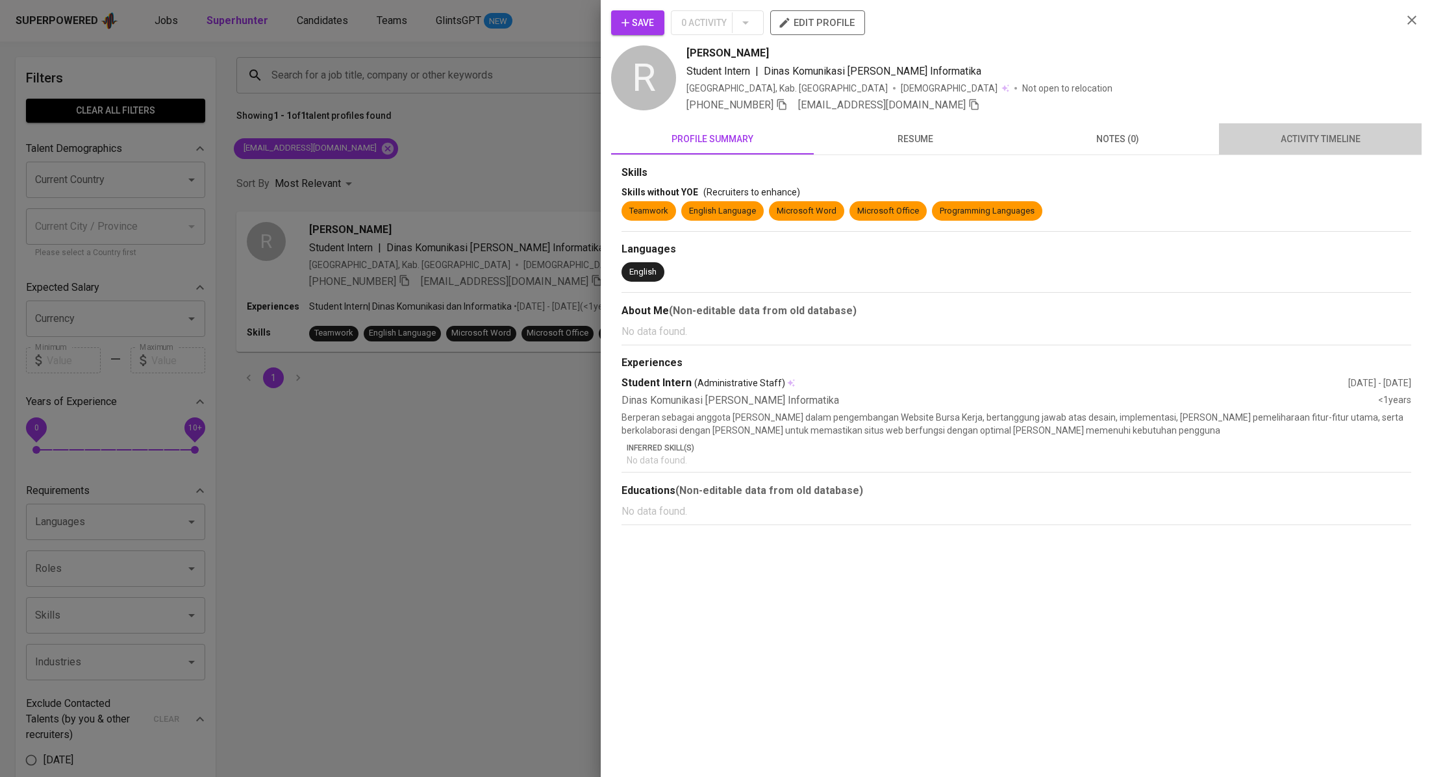
click at [1367, 140] on span "activity timeline" at bounding box center [1319, 139] width 187 height 16
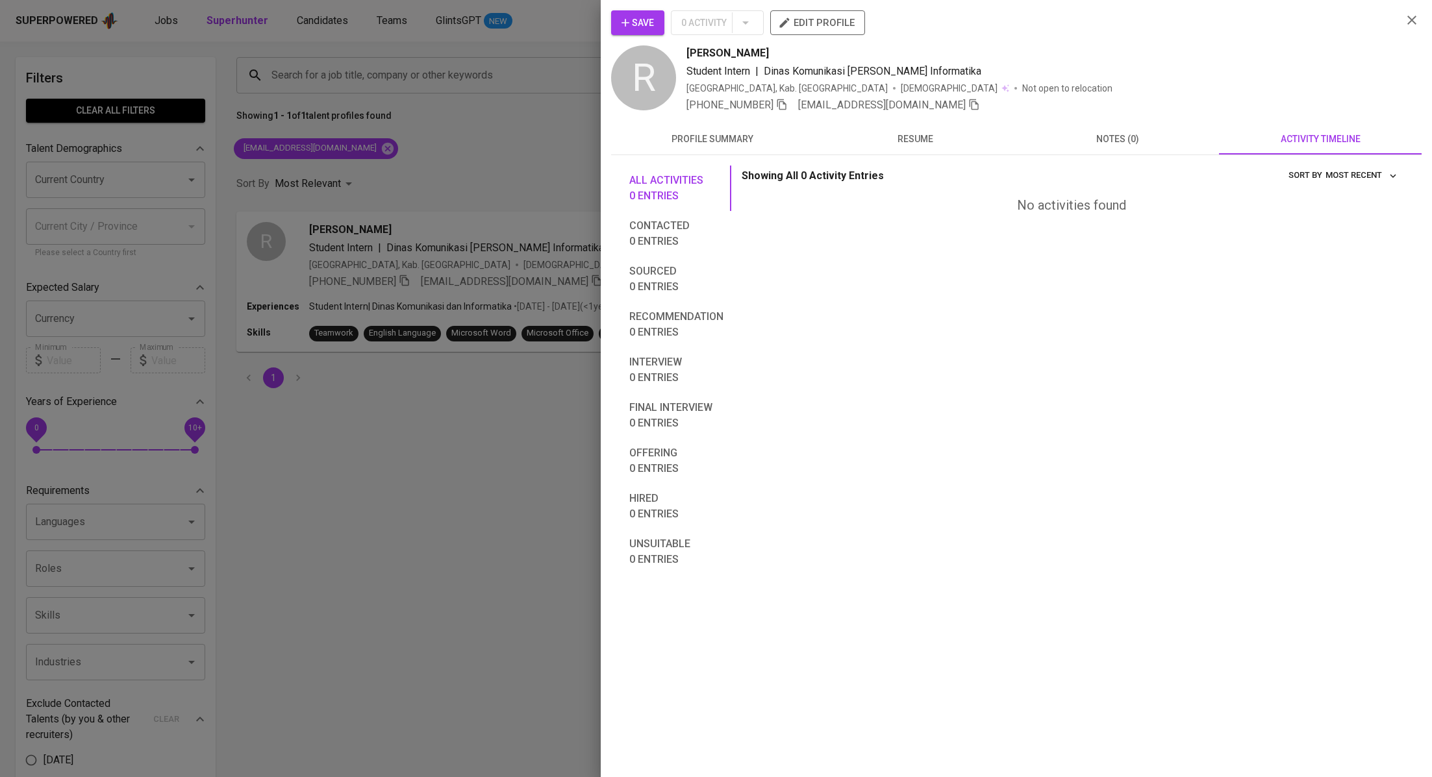
click at [413, 136] on div at bounding box center [716, 388] width 1432 height 777
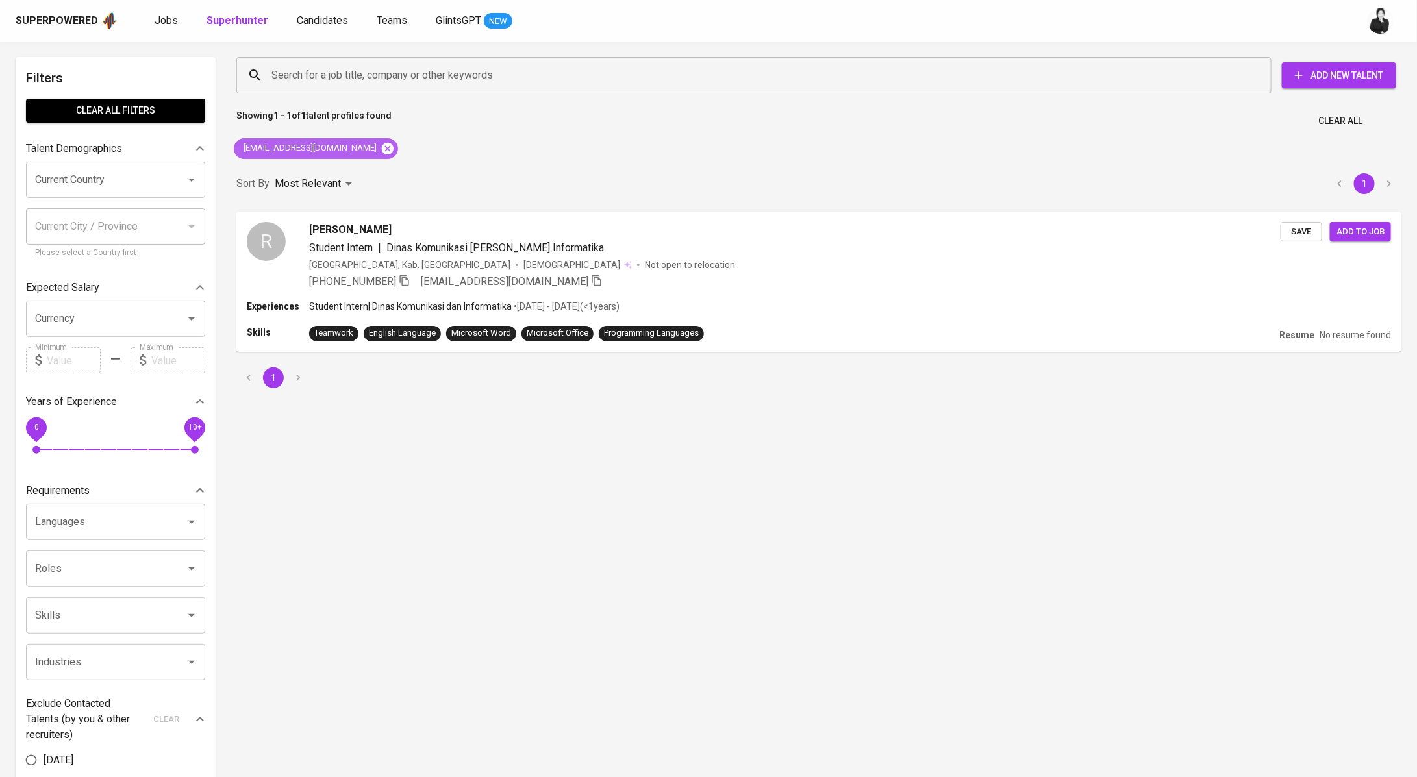
click at [382, 147] on icon at bounding box center [388, 148] width 12 height 12
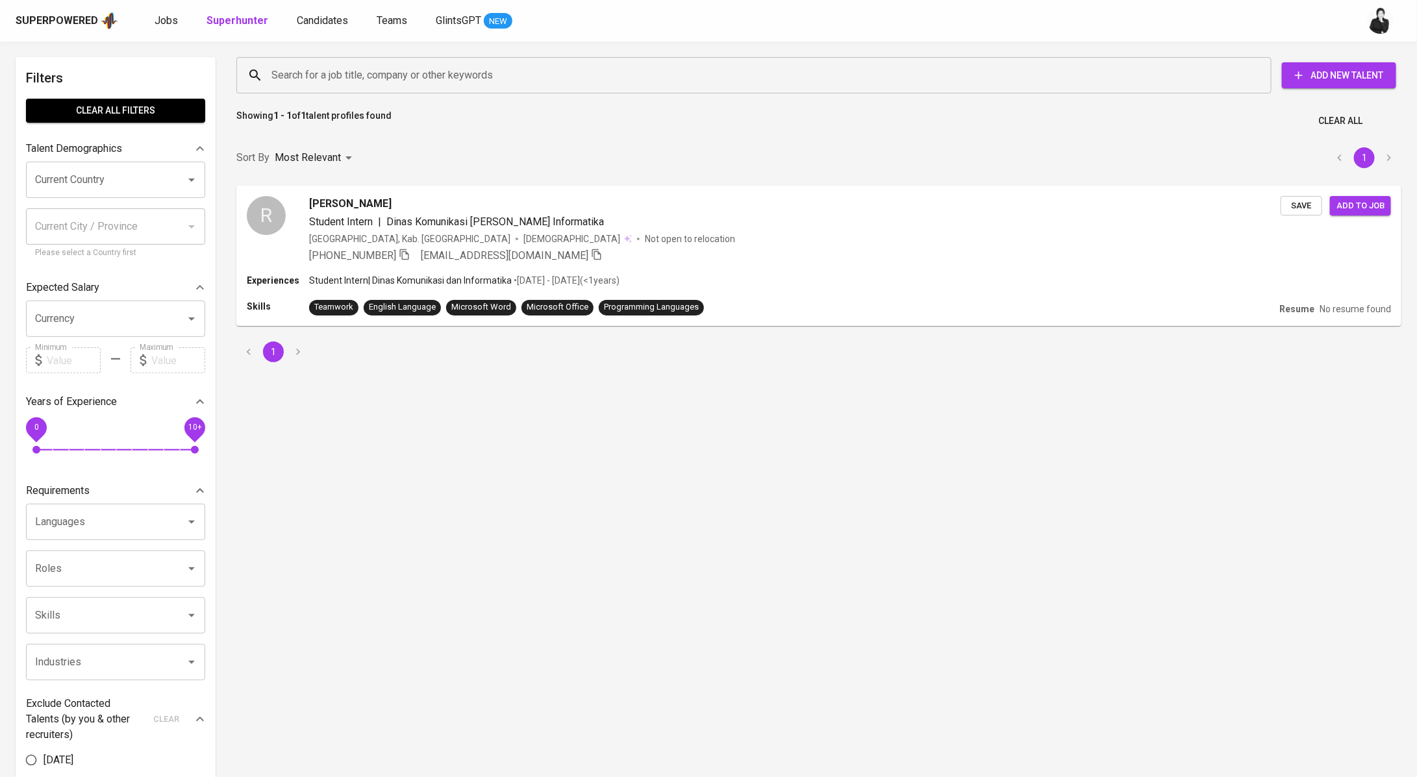
click at [443, 60] on div "Search for a job title, company or other keywords" at bounding box center [753, 75] width 1035 height 36
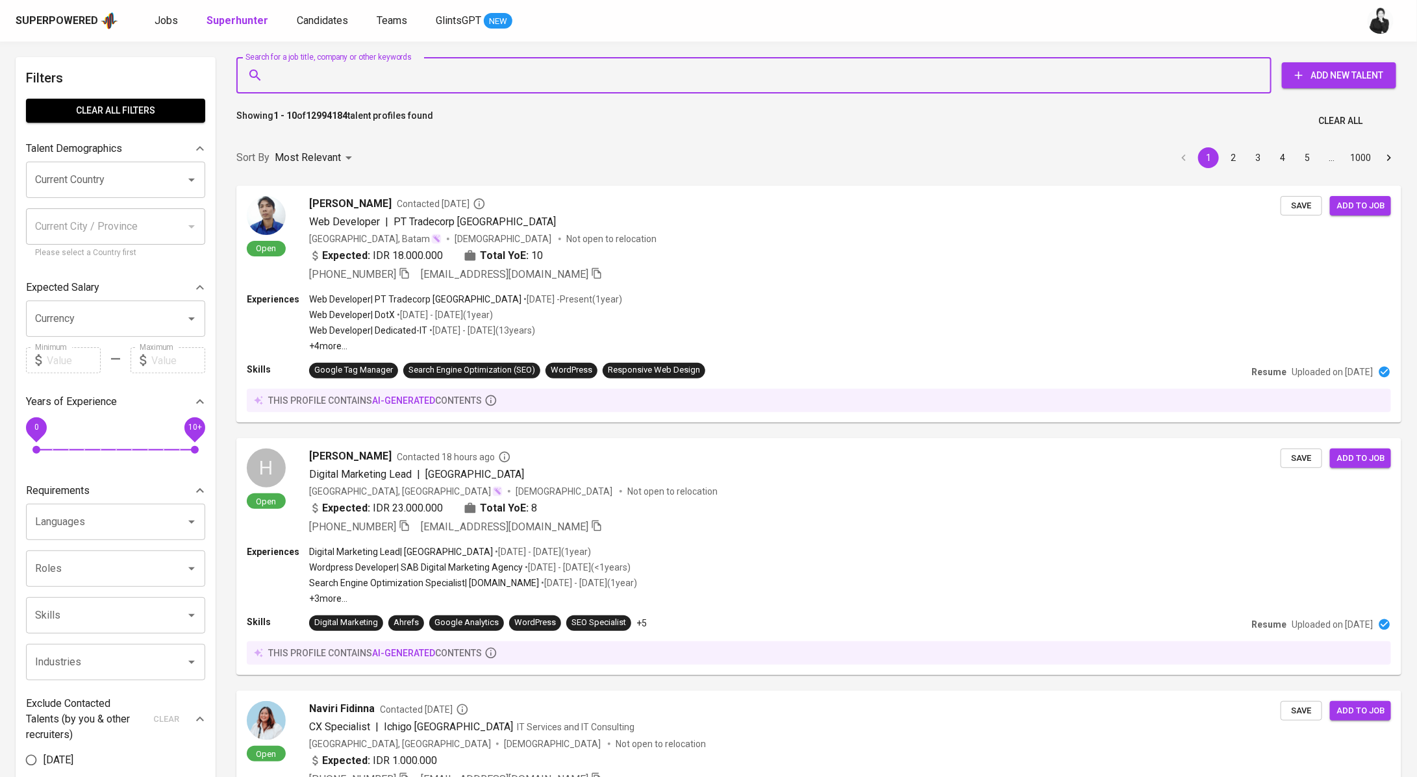
paste input "[EMAIL_ADDRESS][DOMAIN_NAME]"
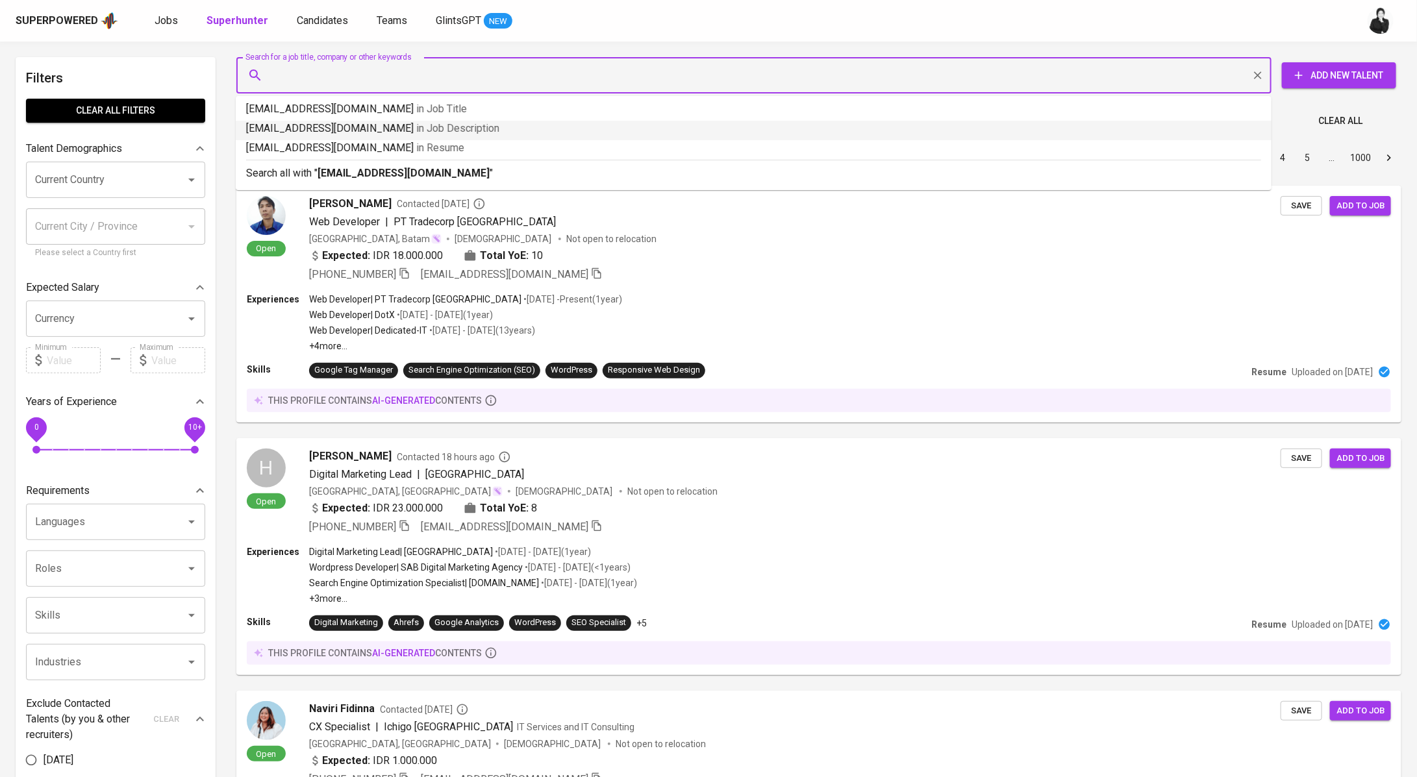
type input "[EMAIL_ADDRESS][DOMAIN_NAME]"
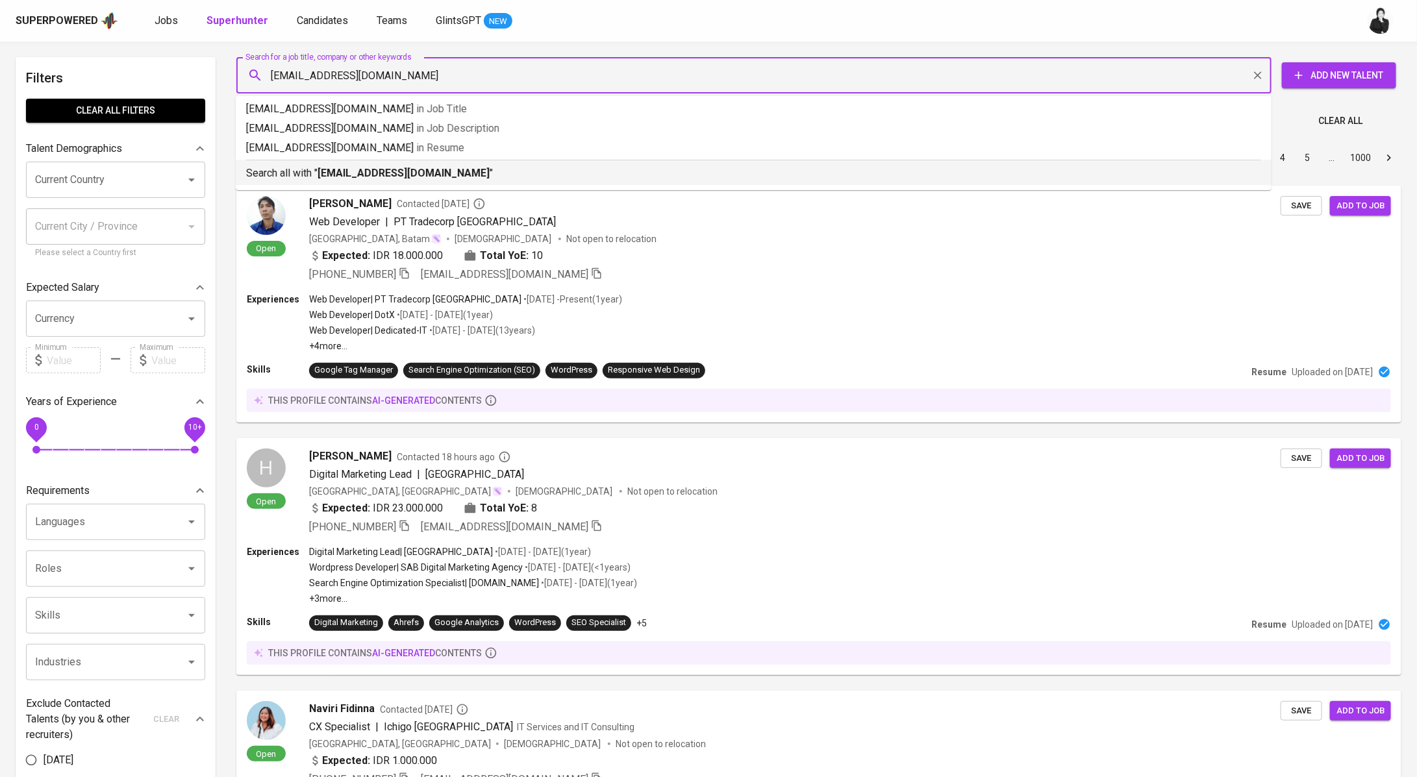
click at [468, 168] on p "Search all with " [EMAIL_ADDRESS][DOMAIN_NAME] "" at bounding box center [753, 174] width 1015 height 16
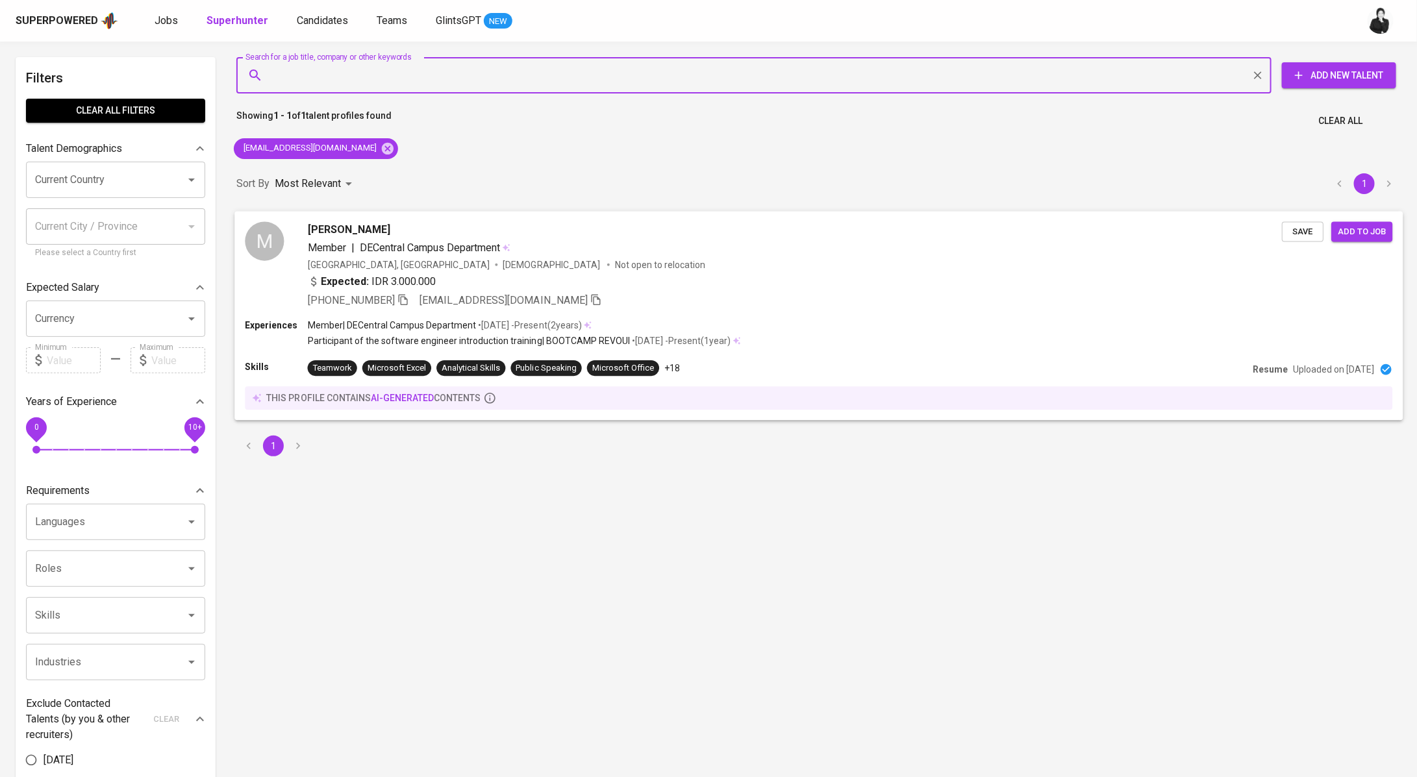
click at [420, 221] on div "[PERSON_NAME]" at bounding box center [795, 229] width 974 height 16
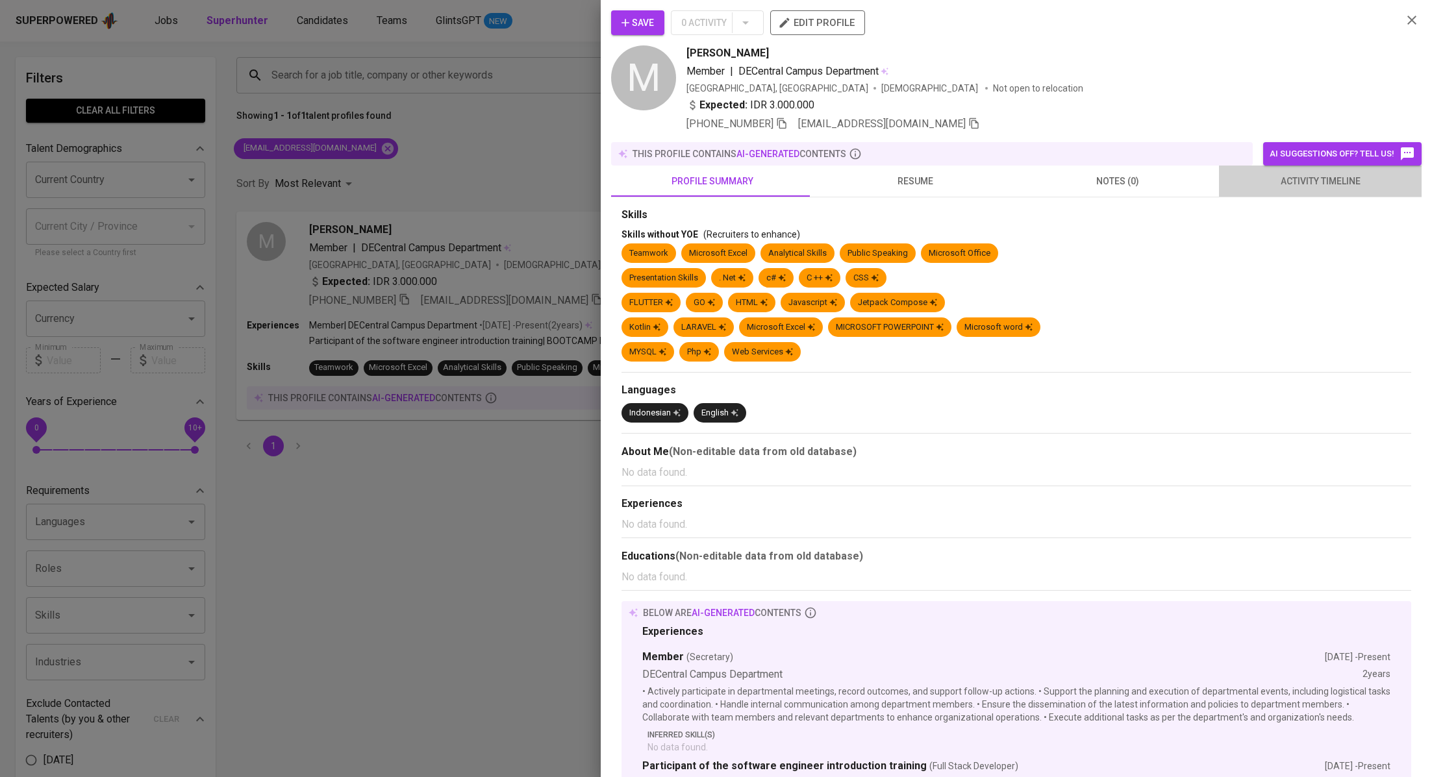
click at [1377, 186] on span "activity timeline" at bounding box center [1319, 181] width 187 height 16
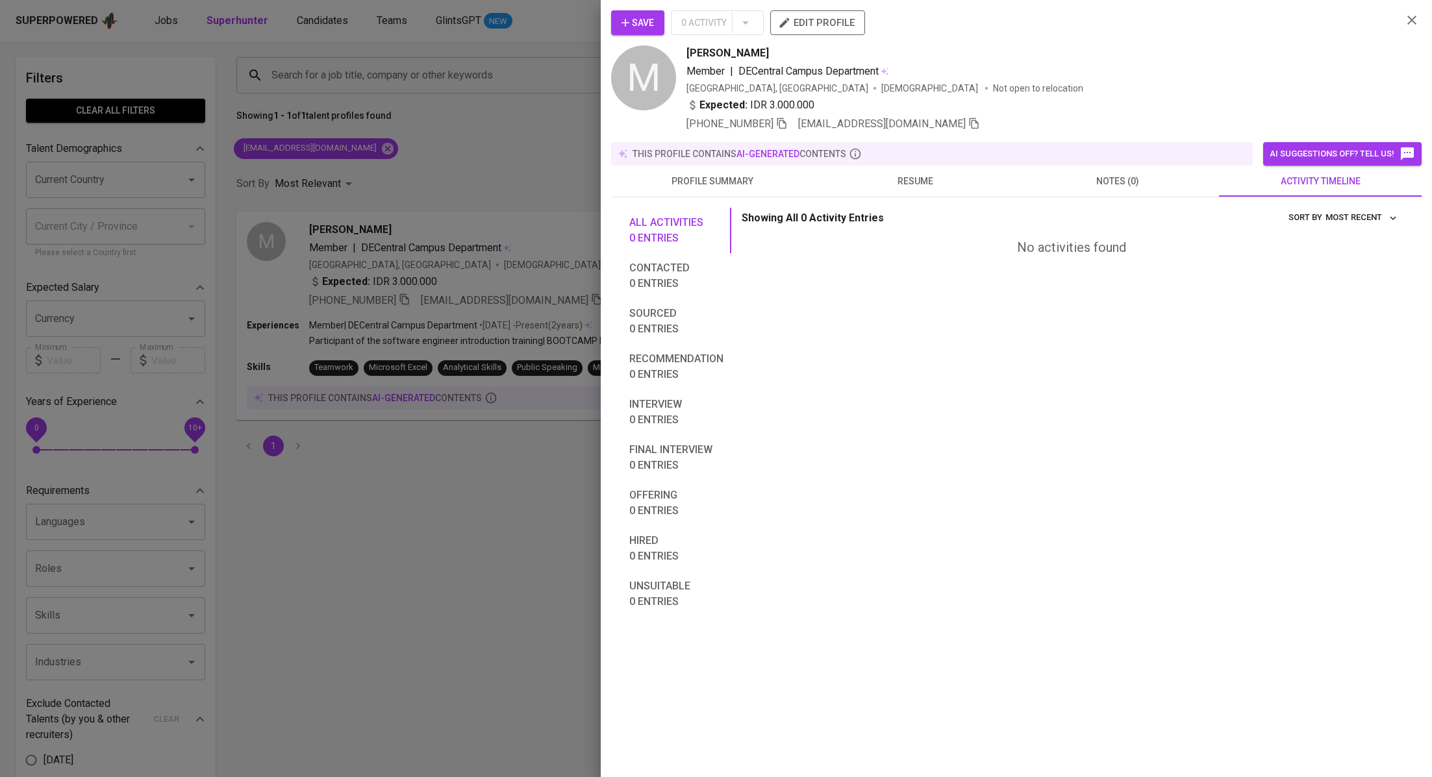
click at [676, 188] on span "profile summary" at bounding box center [712, 181] width 187 height 16
